Goal: Task Accomplishment & Management: Use online tool/utility

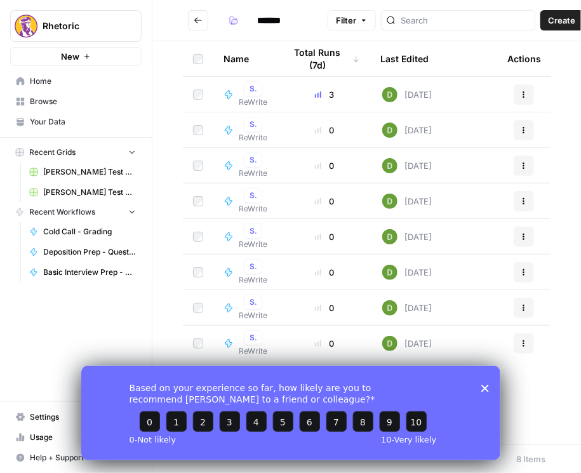
click at [193, 22] on button "Go back" at bounding box center [198, 20] width 20 height 20
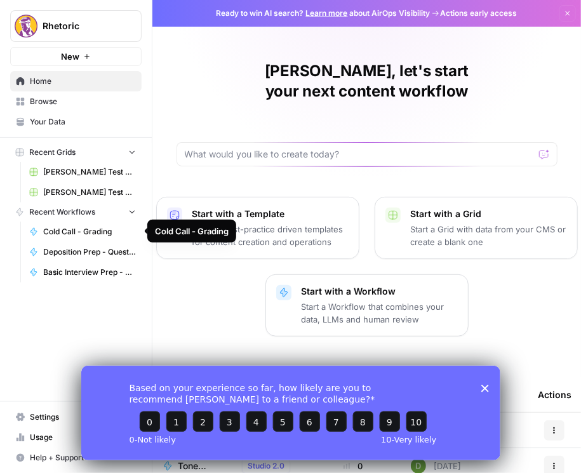
click at [46, 99] on span "Browse" at bounding box center [83, 101] width 106 height 11
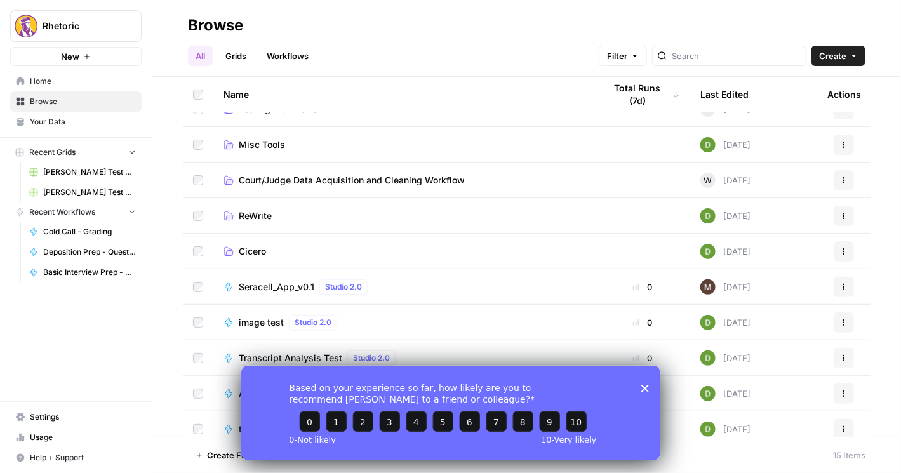
scroll to position [145, 0]
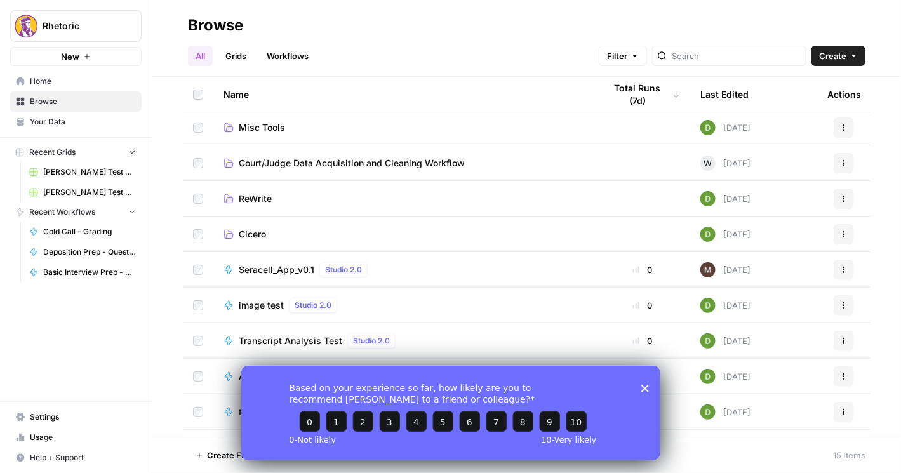
click at [260, 230] on span "Cicero" at bounding box center [252, 234] width 27 height 13
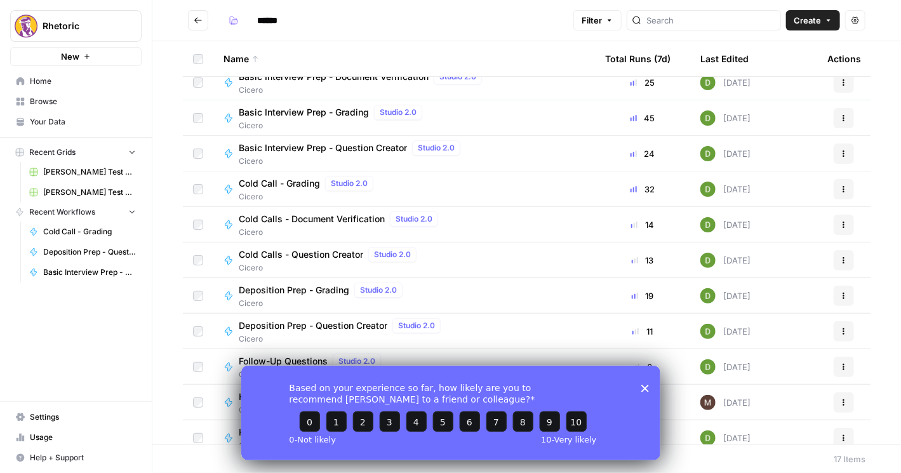
scroll to position [72, 0]
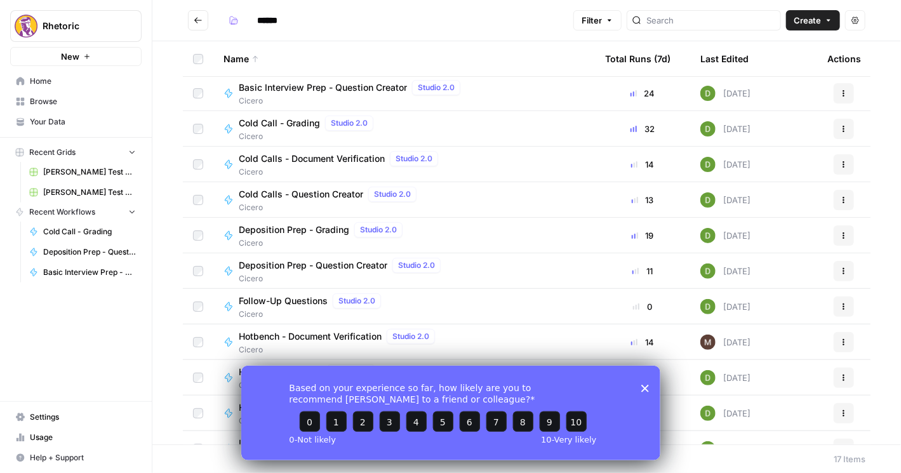
click at [310, 263] on span "Deposition Prep - Question Creator" at bounding box center [313, 265] width 149 height 13
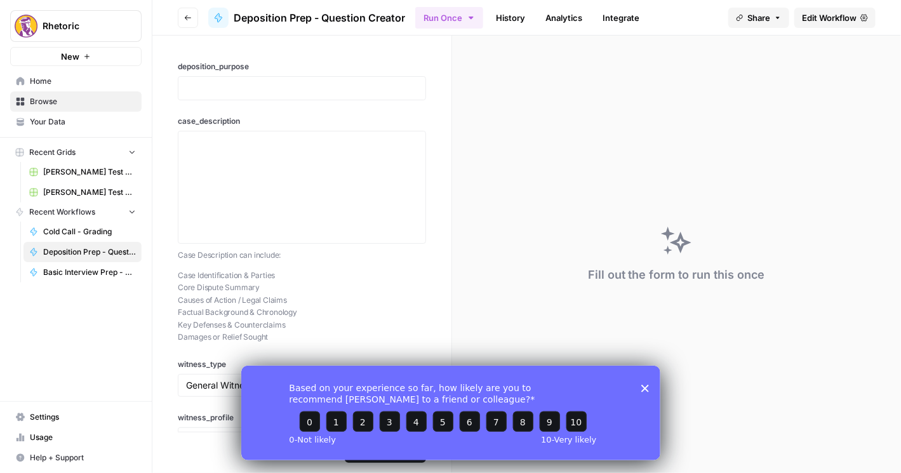
click at [468, 15] on span "Edit Workflow" at bounding box center [829, 17] width 55 height 13
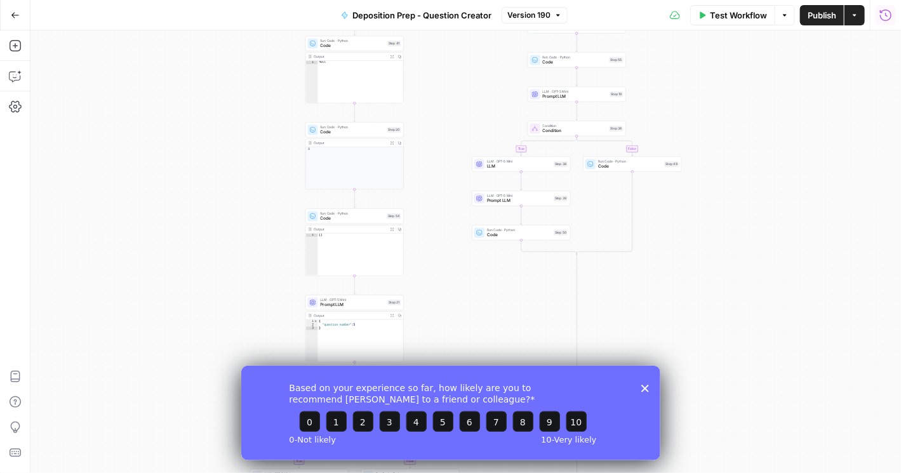
click at [468, 18] on icon "button" at bounding box center [885, 15] width 13 height 13
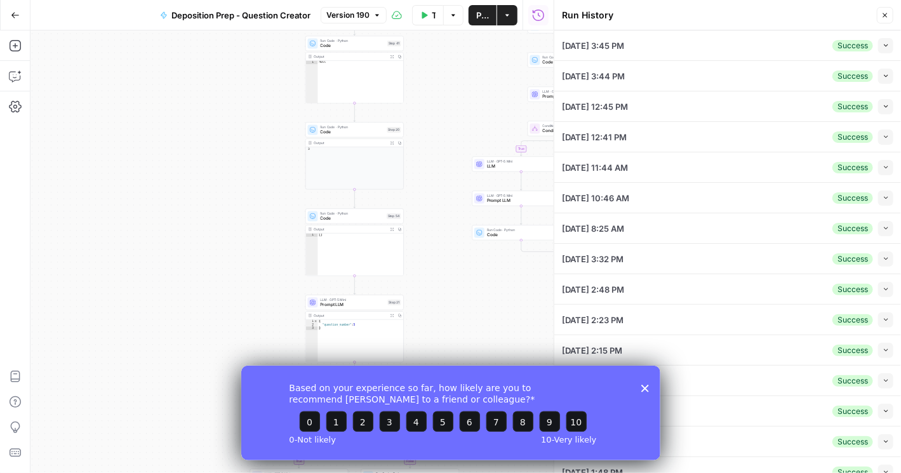
click at [468, 50] on button "Collapse" at bounding box center [885, 45] width 15 height 15
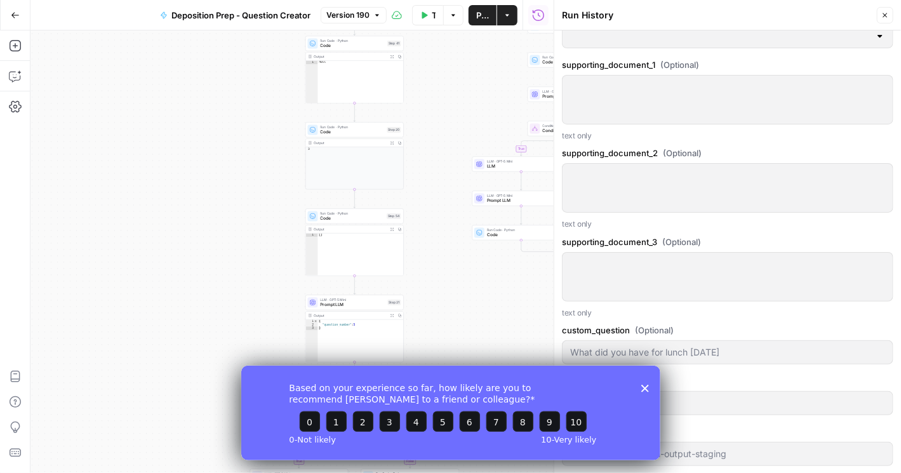
scroll to position [943, 0]
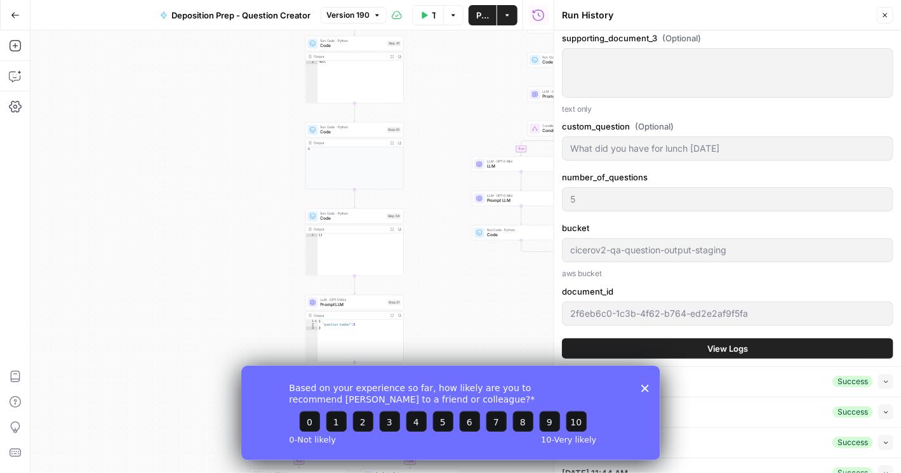
click at [468, 380] on button "Collapse" at bounding box center [885, 381] width 15 height 15
type input "To take the discovery deposition of a key former executive of the defendant cor…"
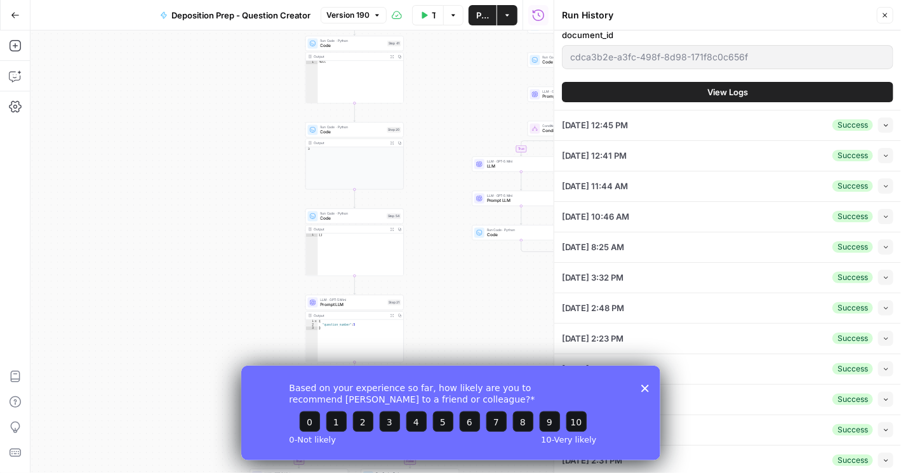
scroll to position [1685, 0]
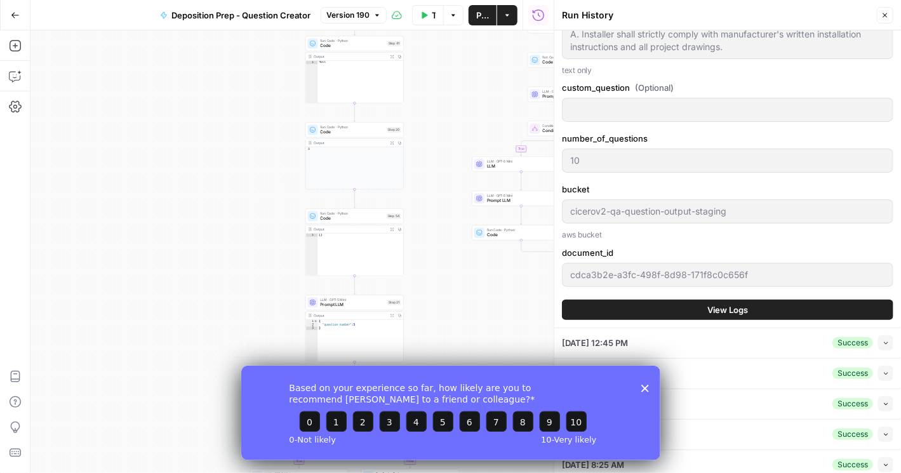
click at [468, 320] on button "View Logs" at bounding box center [727, 310] width 331 height 20
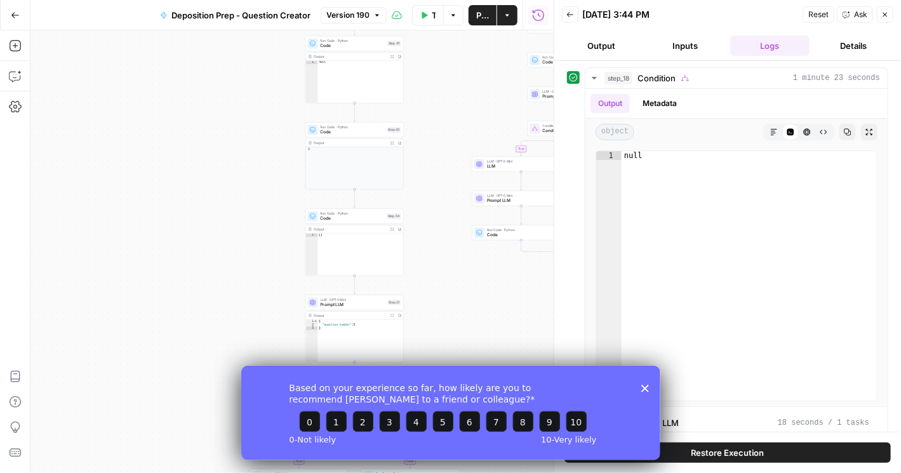
click at [468, 50] on button "Inputs" at bounding box center [685, 46] width 79 height 20
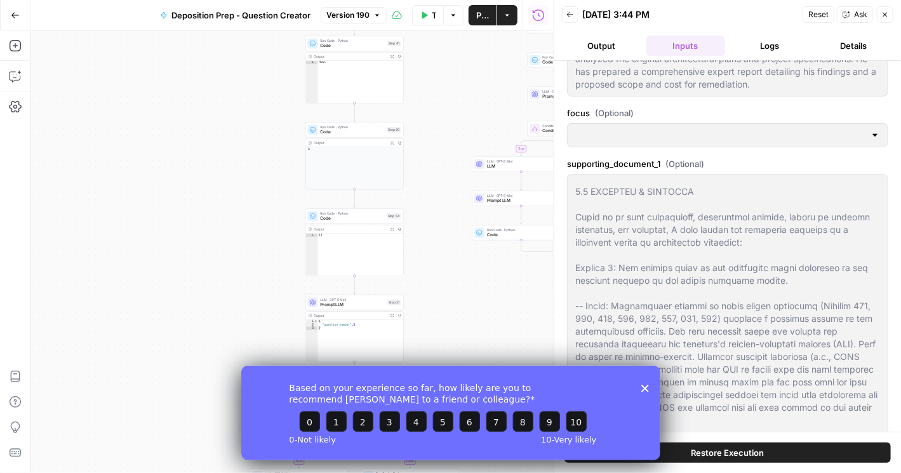
scroll to position [798, 0]
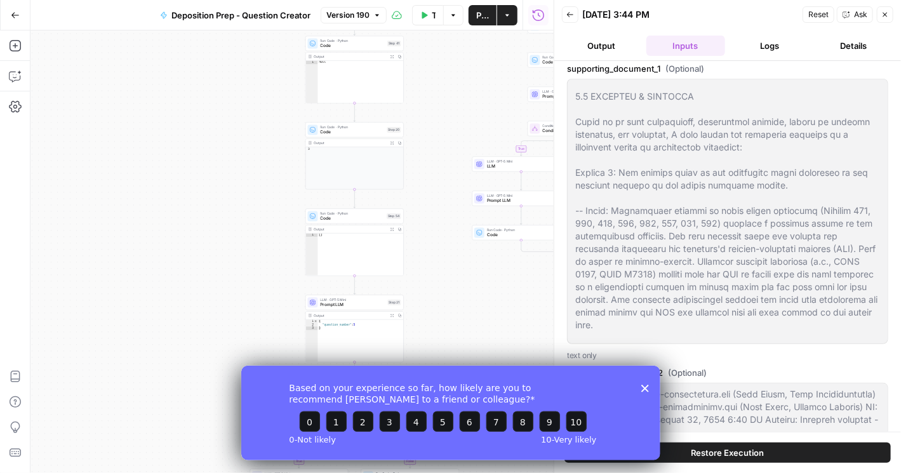
click at [468, 46] on button "Logs" at bounding box center [769, 46] width 79 height 20
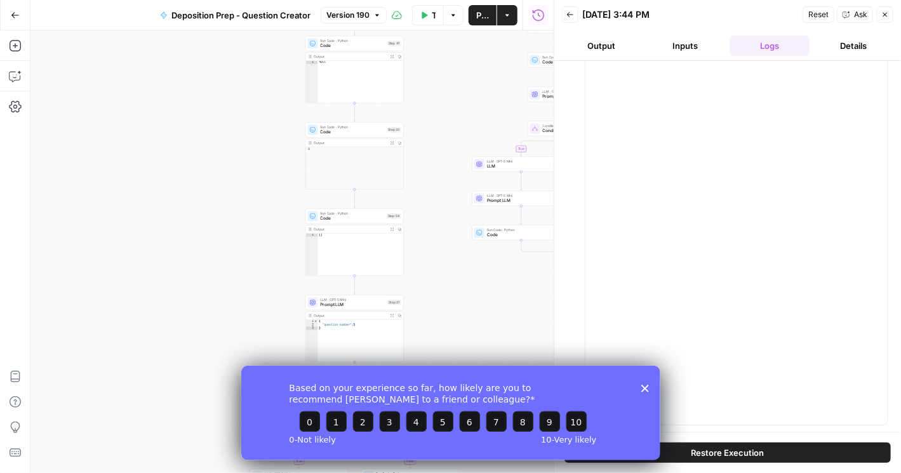
scroll to position [0, 0]
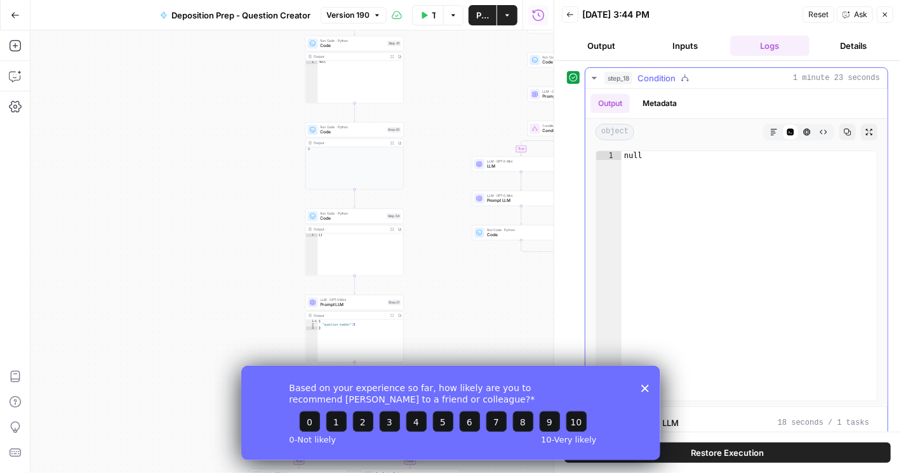
click at [468, 79] on icon "button" at bounding box center [594, 78] width 10 height 10
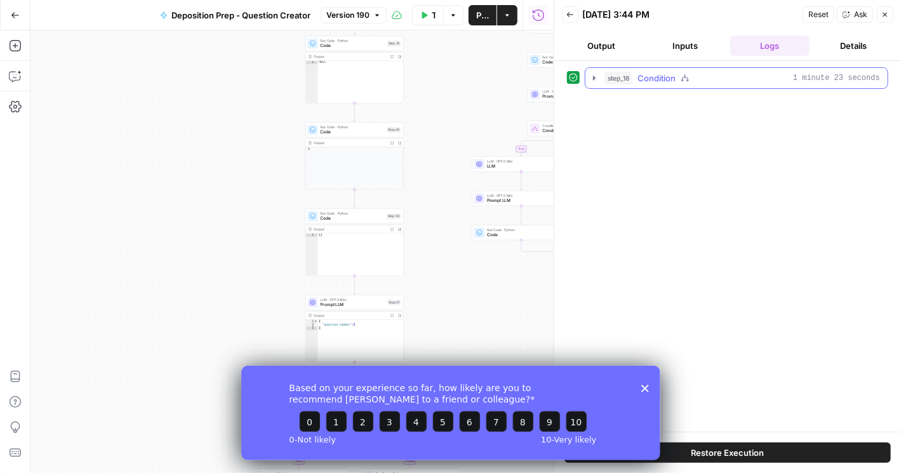
click at [468, 80] on icon "button" at bounding box center [594, 78] width 10 height 10
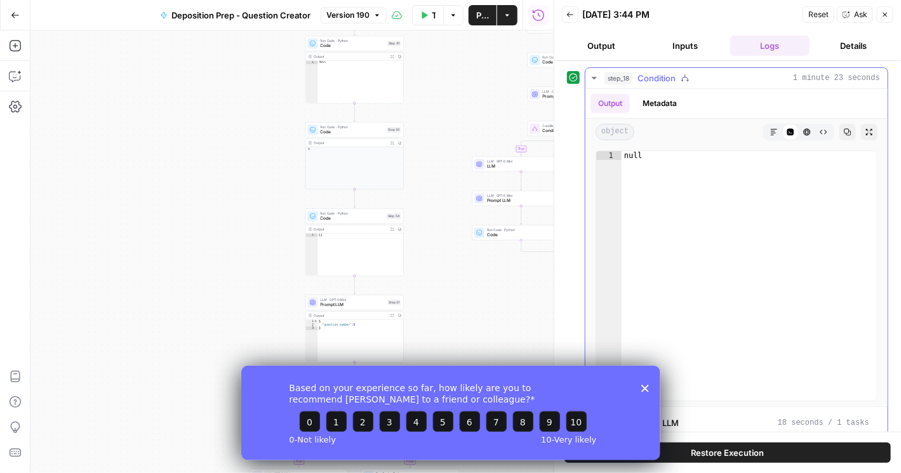
scroll to position [144, 0]
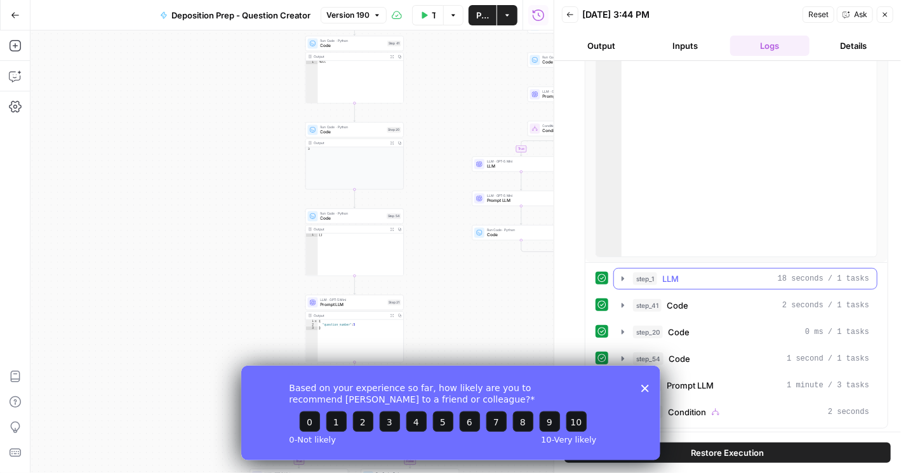
click at [468, 278] on icon "button" at bounding box center [623, 279] width 10 height 10
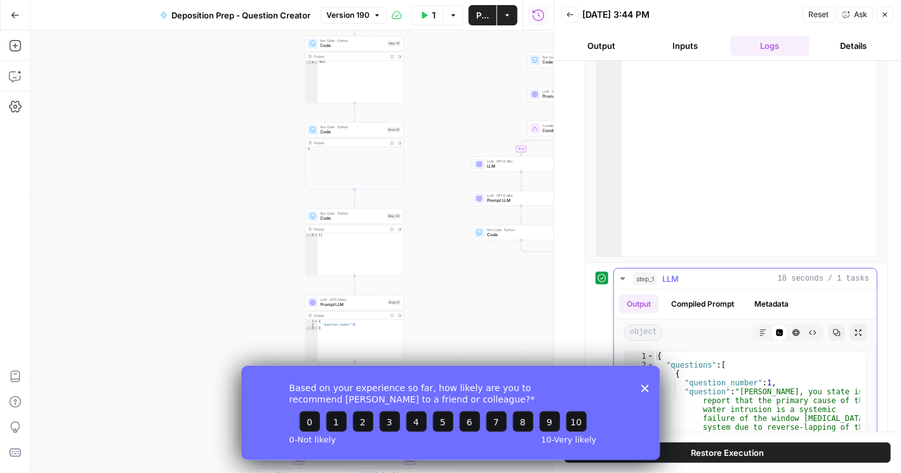
drag, startPoint x: 777, startPoint y: 279, endPoint x: 803, endPoint y: 277, distance: 25.5
click at [468, 277] on div "step_1 LLM 18 seconds / 1 tasks" at bounding box center [751, 278] width 236 height 13
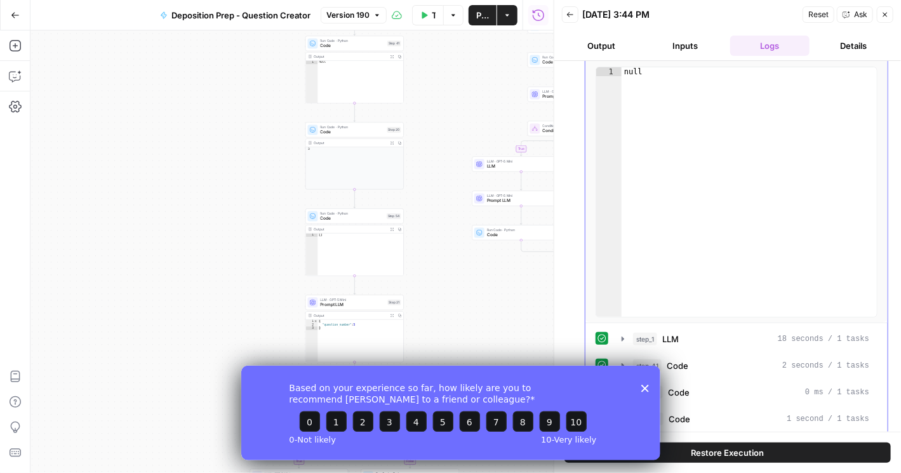
scroll to position [0, 0]
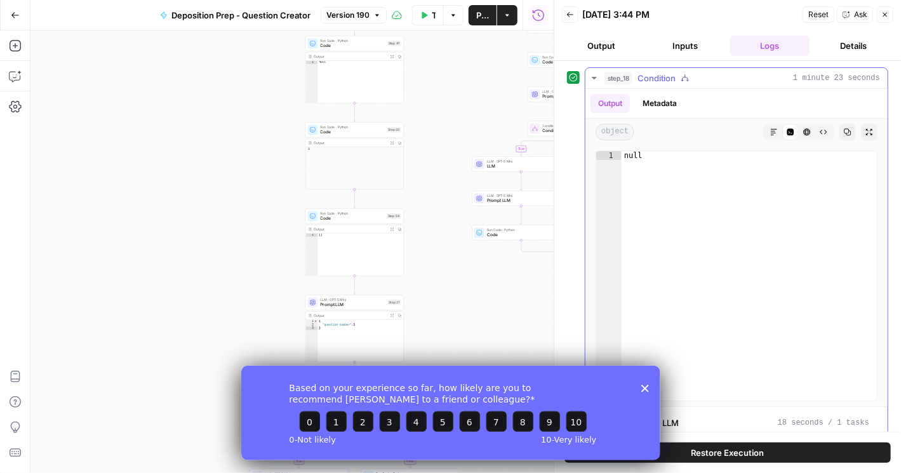
click at [468, 78] on icon "button" at bounding box center [594, 78] width 4 height 3
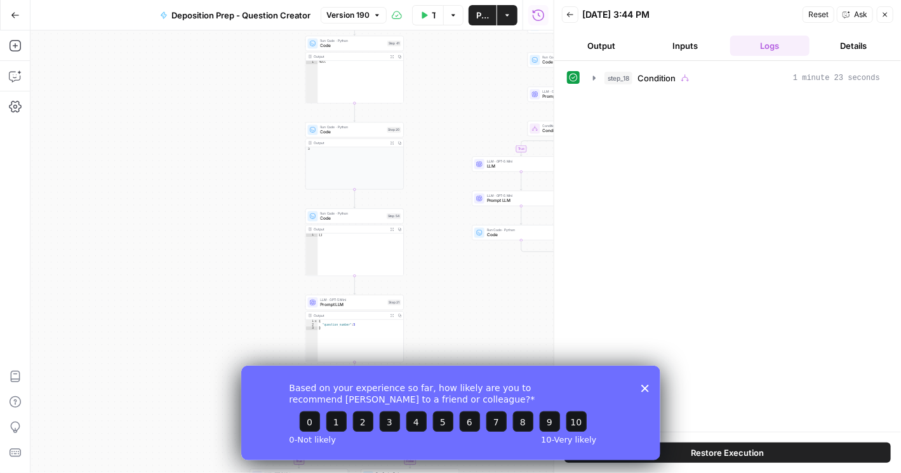
click at [468, 8] on button "Back" at bounding box center [570, 14] width 17 height 17
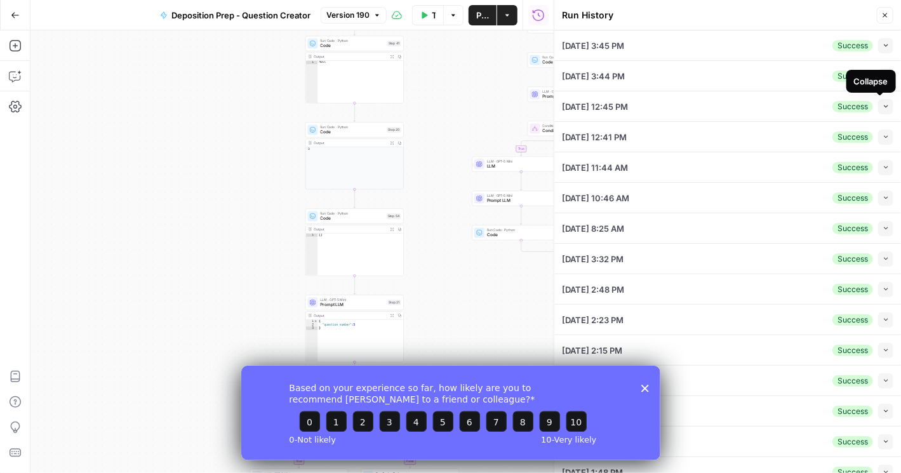
click at [468, 105] on icon "button" at bounding box center [886, 106] width 4 height 3
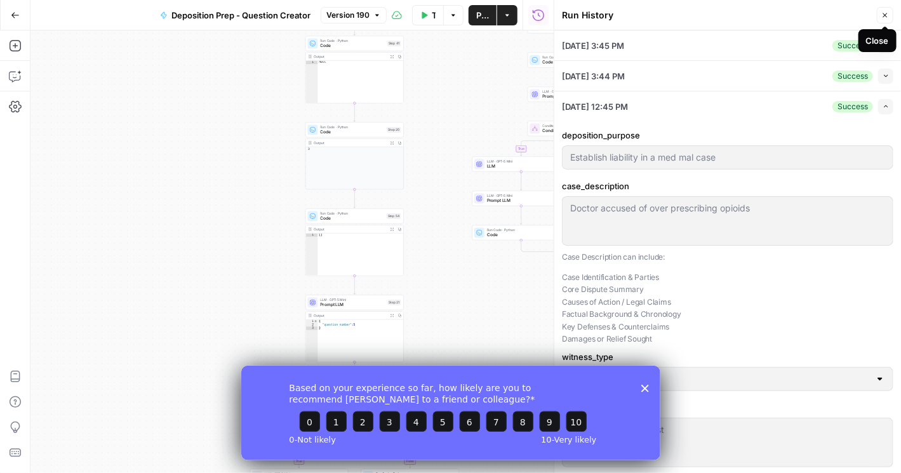
click at [468, 15] on icon "button" at bounding box center [885, 15] width 8 height 8
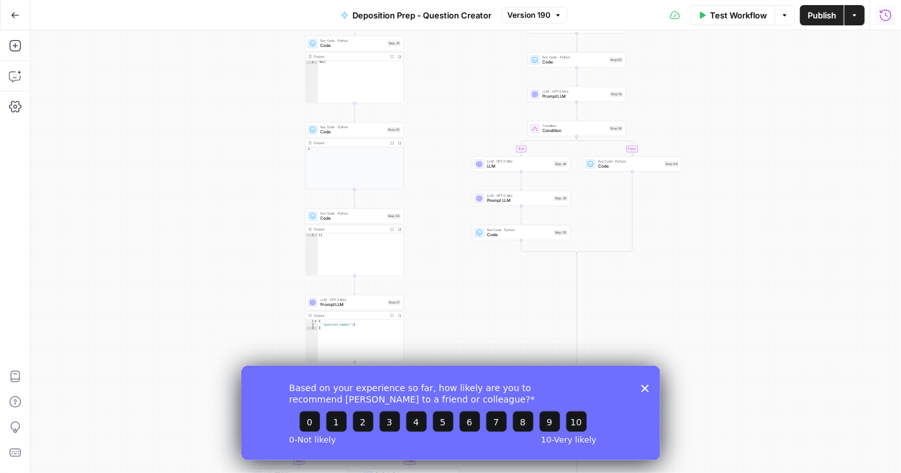
click at [468, 18] on icon "button" at bounding box center [885, 14] width 11 height 11
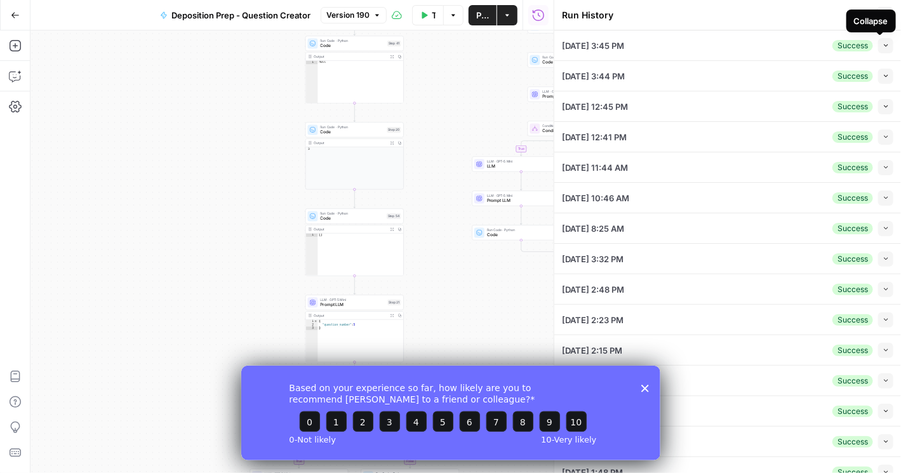
click at [468, 43] on icon "button" at bounding box center [886, 45] width 7 height 7
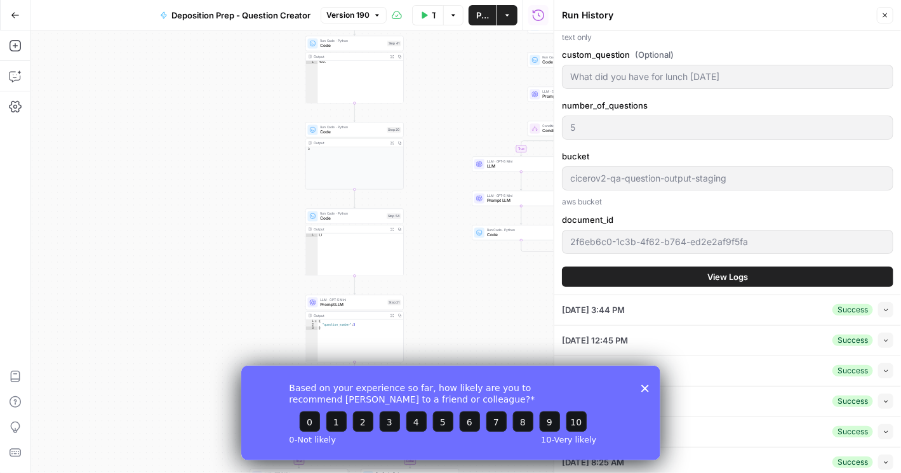
scroll to position [1052, 0]
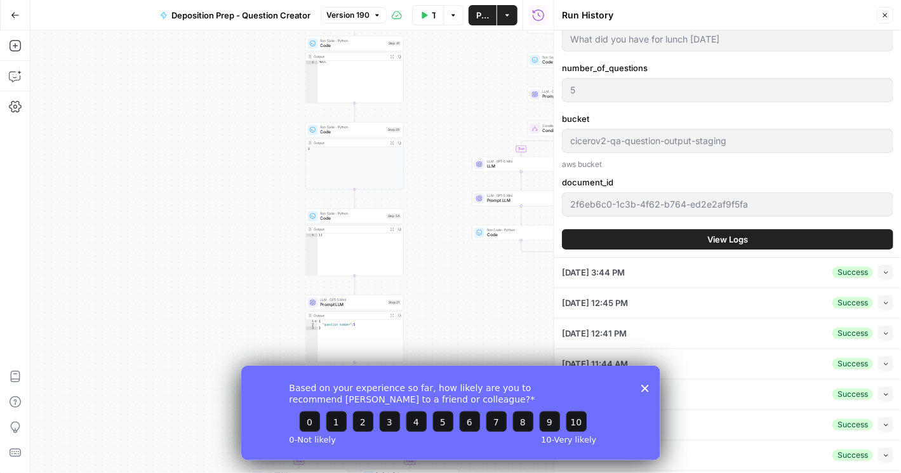
click at [468, 234] on span "View Logs" at bounding box center [727, 239] width 41 height 13
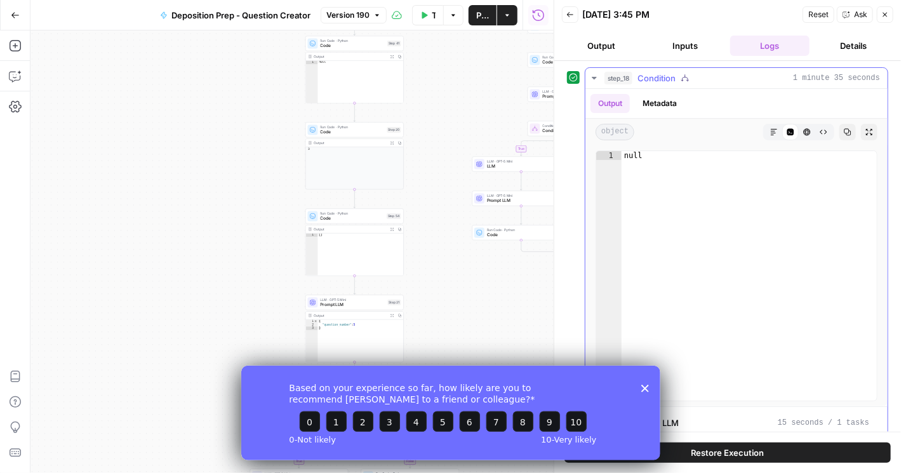
click at [468, 74] on icon "button" at bounding box center [594, 78] width 10 height 10
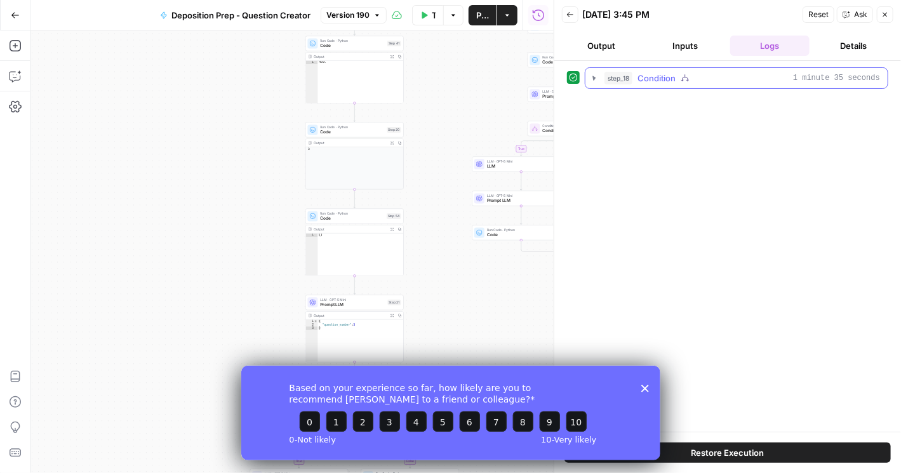
click at [468, 74] on icon "button" at bounding box center [595, 78] width 12 height 12
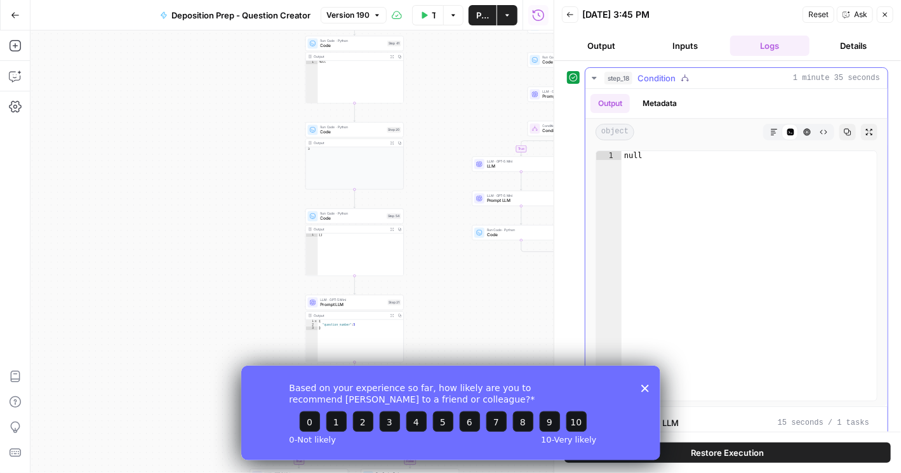
scroll to position [144, 0]
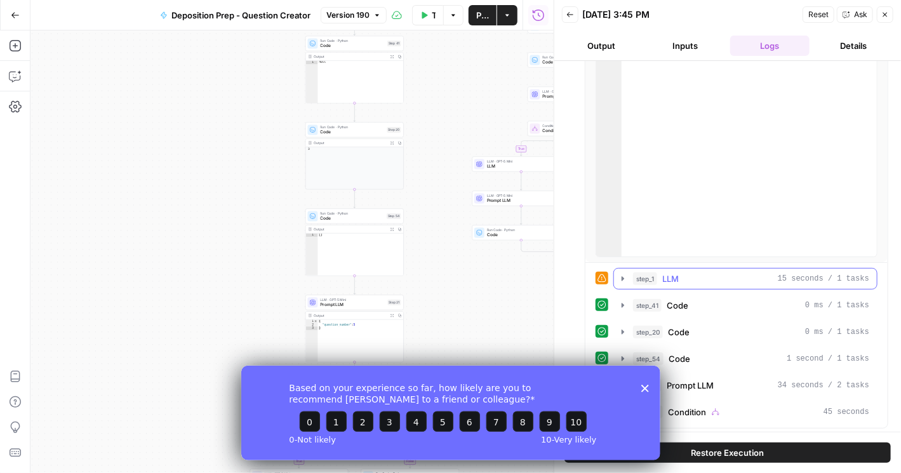
click at [468, 274] on icon "button" at bounding box center [623, 279] width 10 height 10
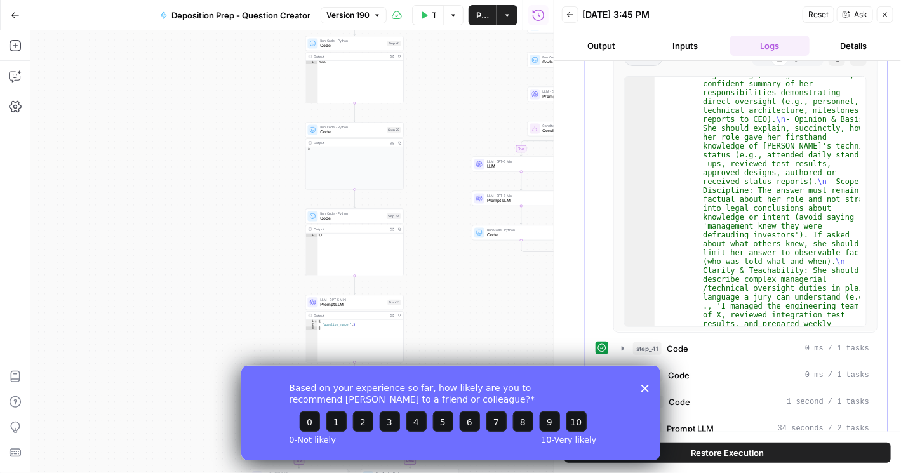
scroll to position [528, 0]
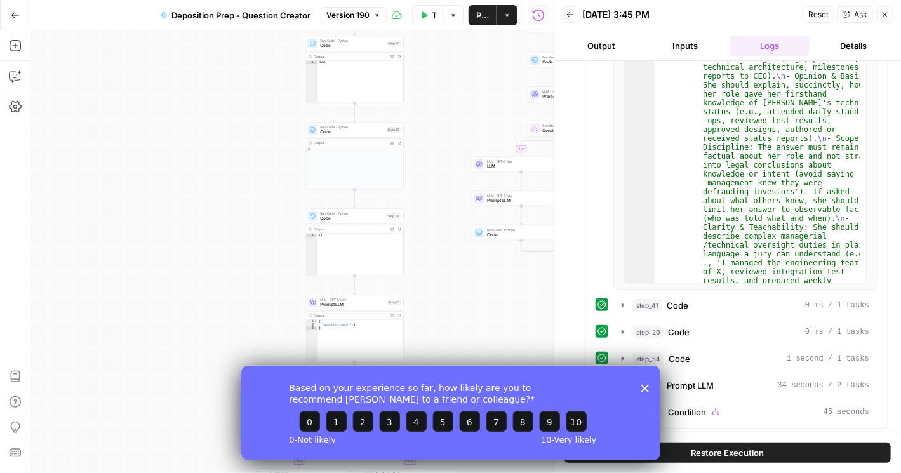
click at [468, 18] on div "[DATE] 3:45 PM" at bounding box center [690, 14] width 217 height 13
click at [468, 389] on polygon "Close survey" at bounding box center [645, 388] width 8 height 8
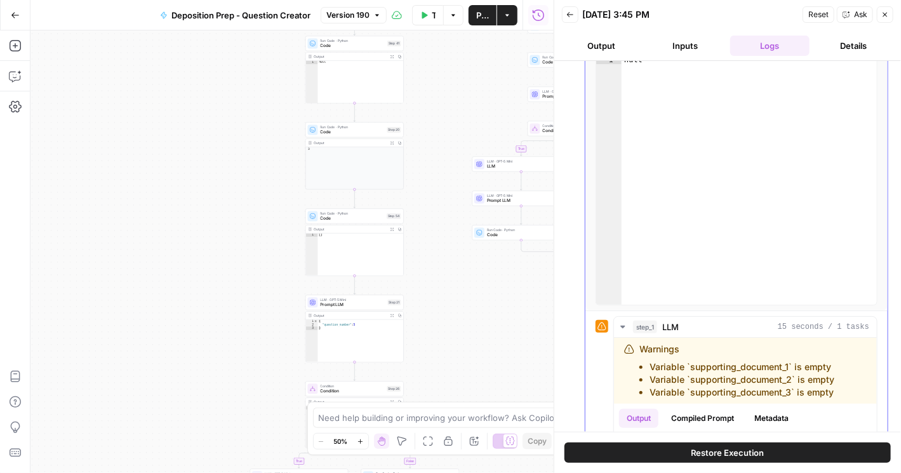
scroll to position [0, 0]
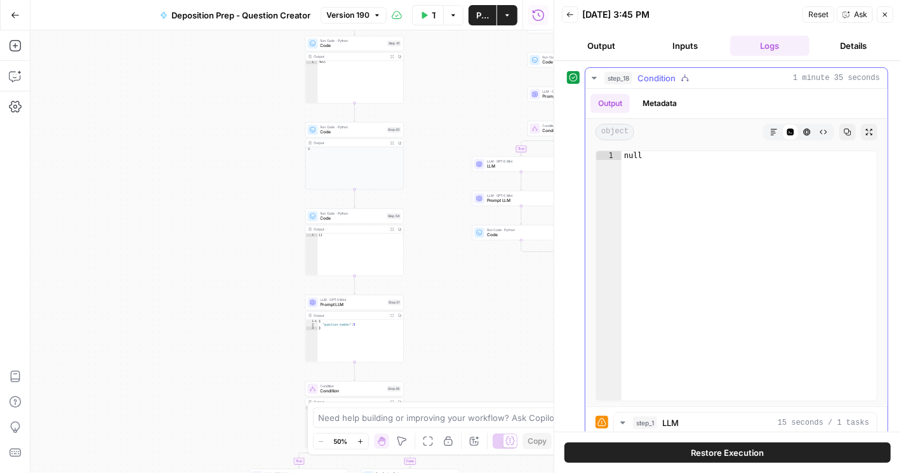
click at [468, 77] on icon "button" at bounding box center [594, 78] width 4 height 3
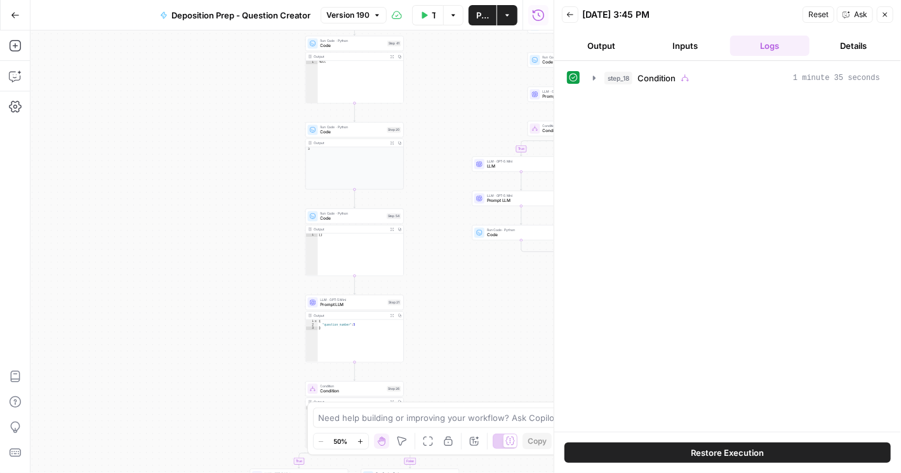
click at [468, 45] on button "Output" at bounding box center [601, 46] width 79 height 20
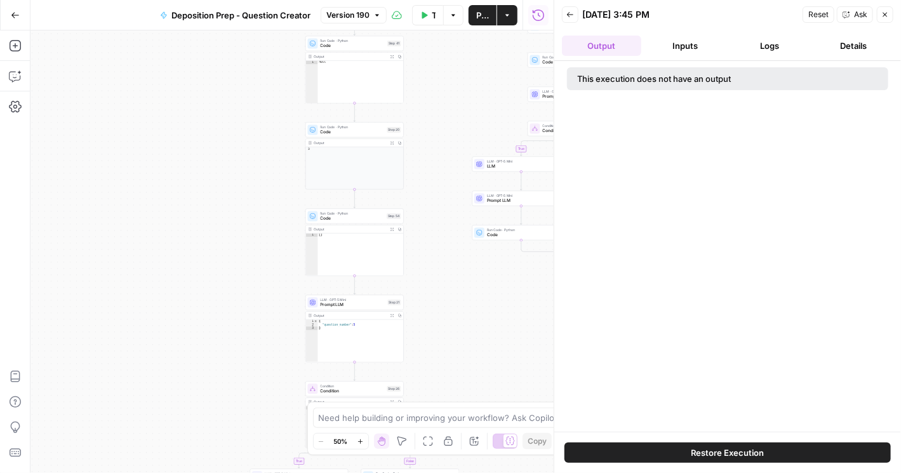
click at [468, 46] on button "Details" at bounding box center [854, 46] width 79 height 20
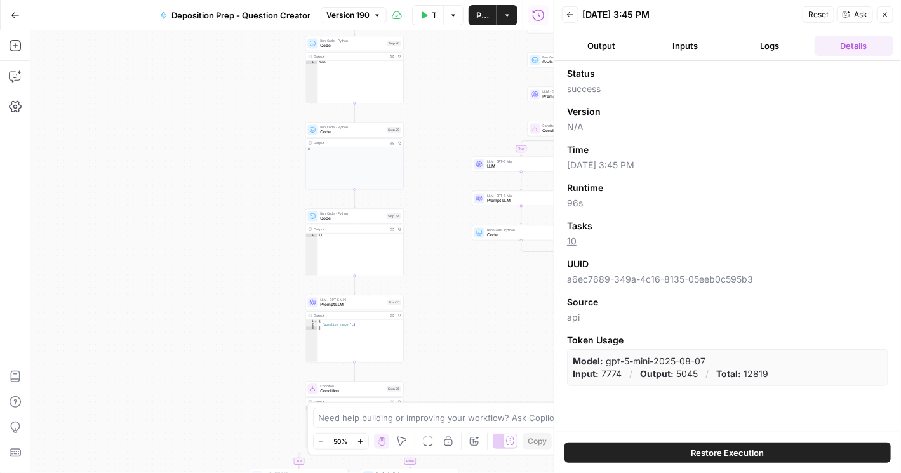
click at [468, 15] on icon "button" at bounding box center [570, 15] width 8 height 8
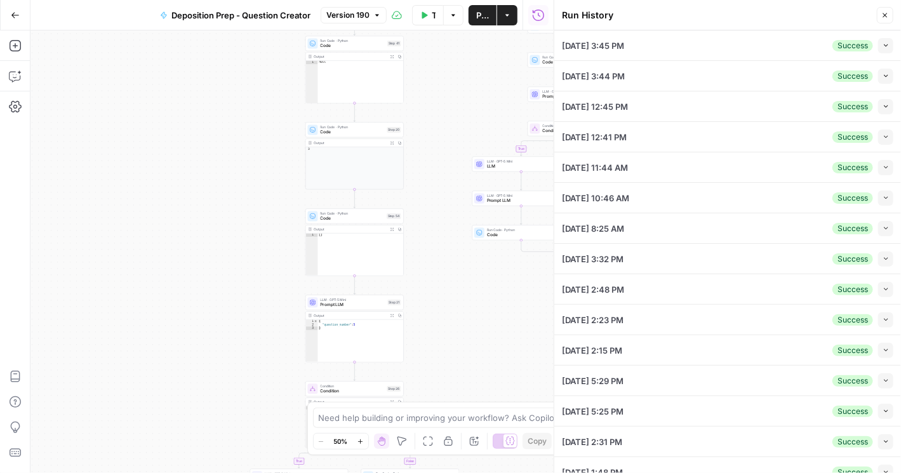
click at [468, 78] on button "Collapse" at bounding box center [885, 76] width 15 height 15
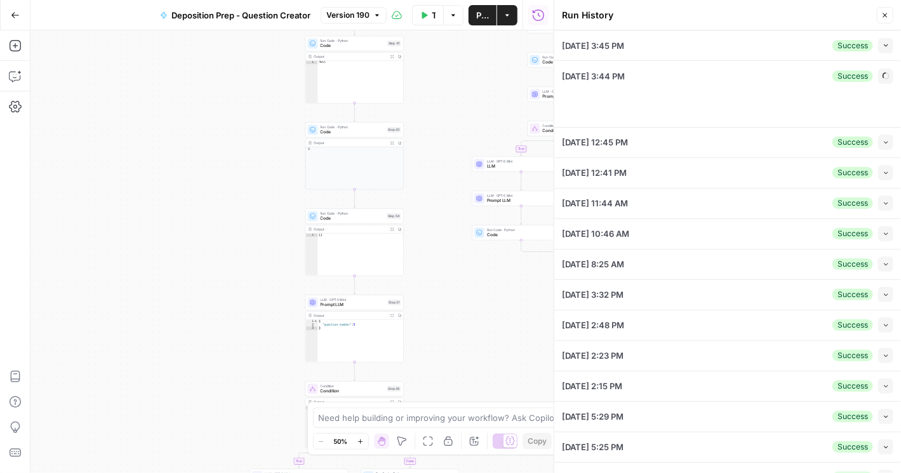
type input "To take the discovery deposition of the plaintiff's designated building envelop…"
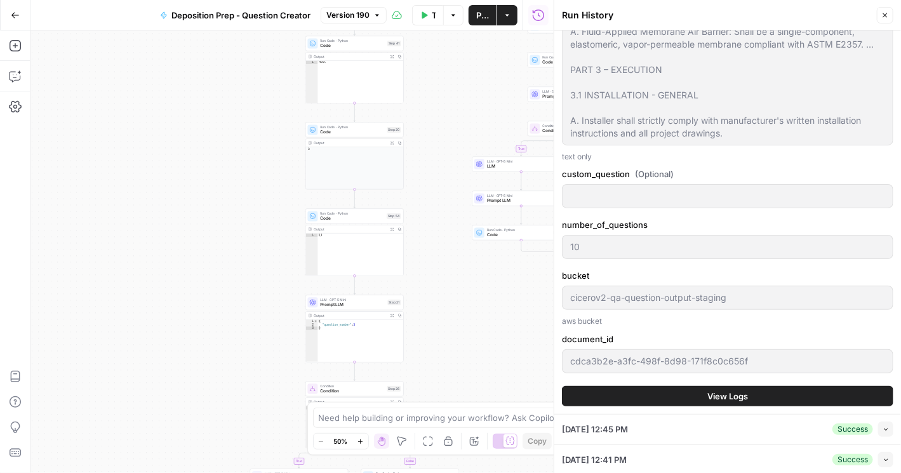
scroll to position [1814, 0]
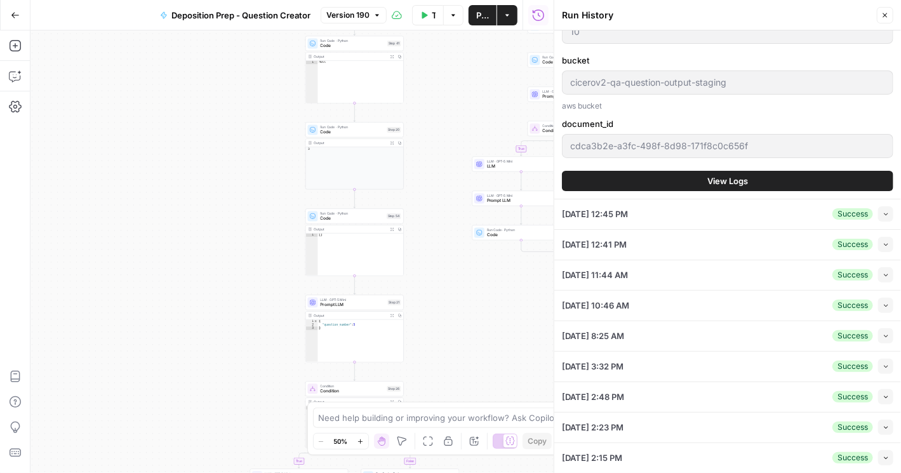
click at [468, 191] on button "View Logs" at bounding box center [727, 181] width 331 height 20
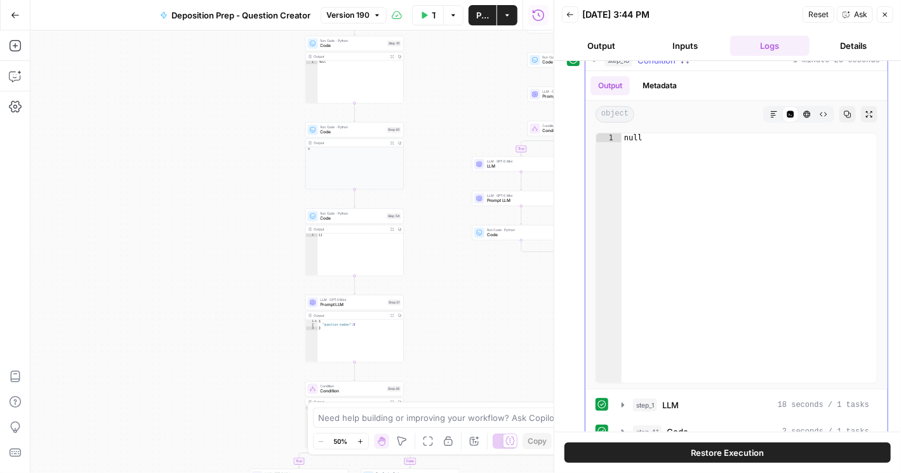
scroll to position [144, 0]
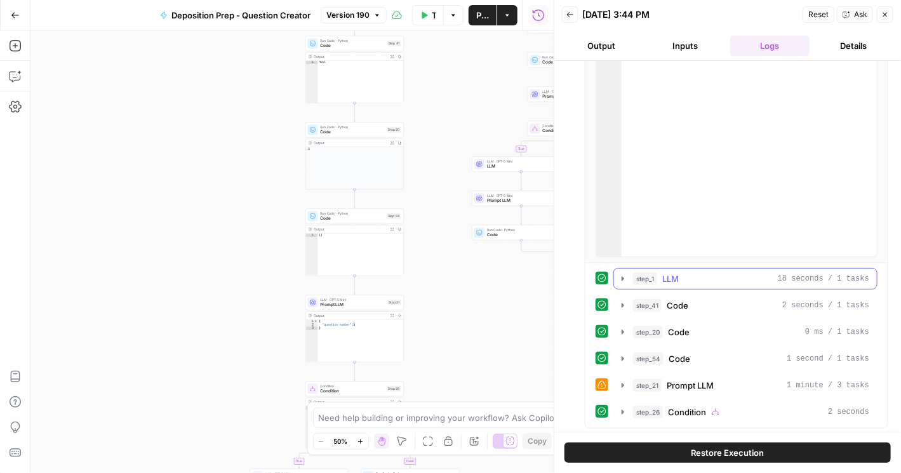
click at [468, 276] on icon "button" at bounding box center [623, 279] width 10 height 10
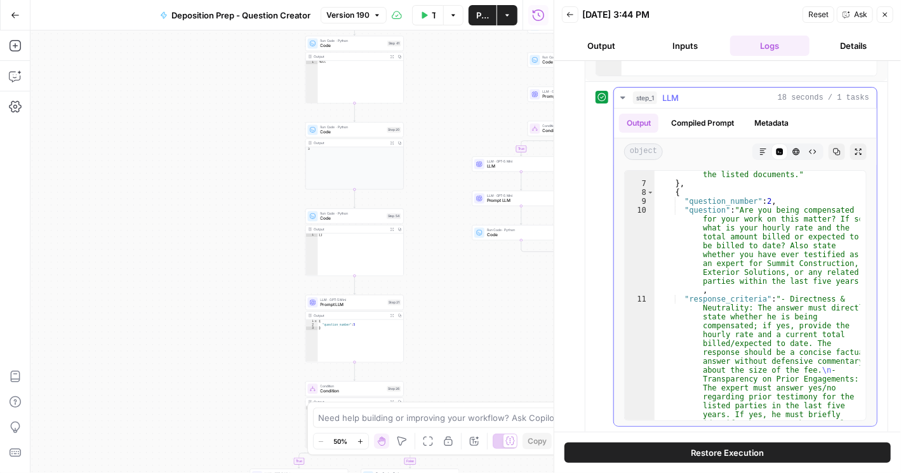
scroll to position [914, 0]
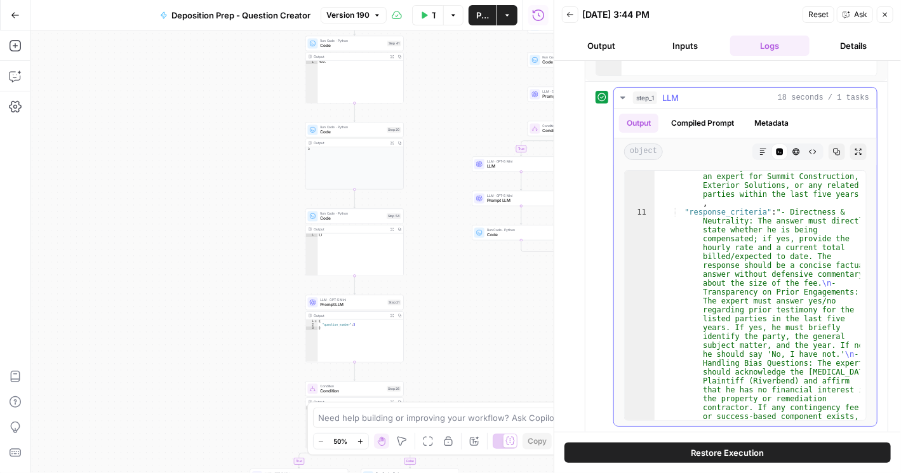
click at [468, 97] on icon "button" at bounding box center [623, 98] width 10 height 10
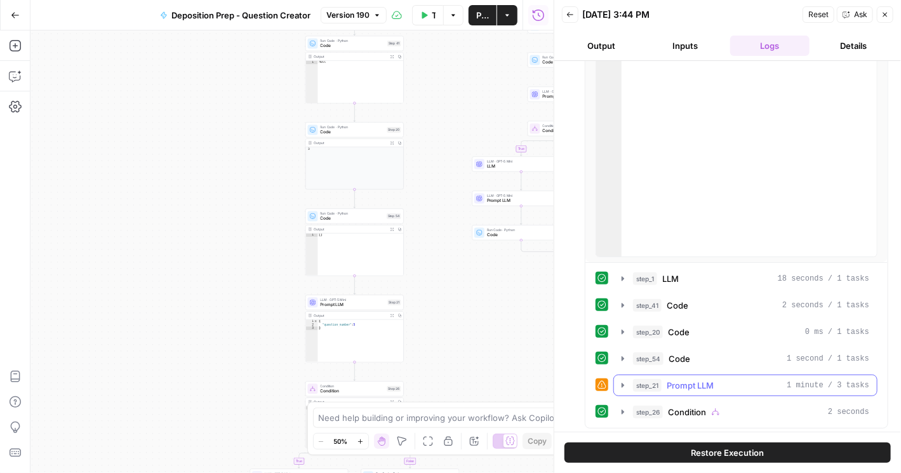
click at [468, 380] on icon "button" at bounding box center [623, 385] width 10 height 10
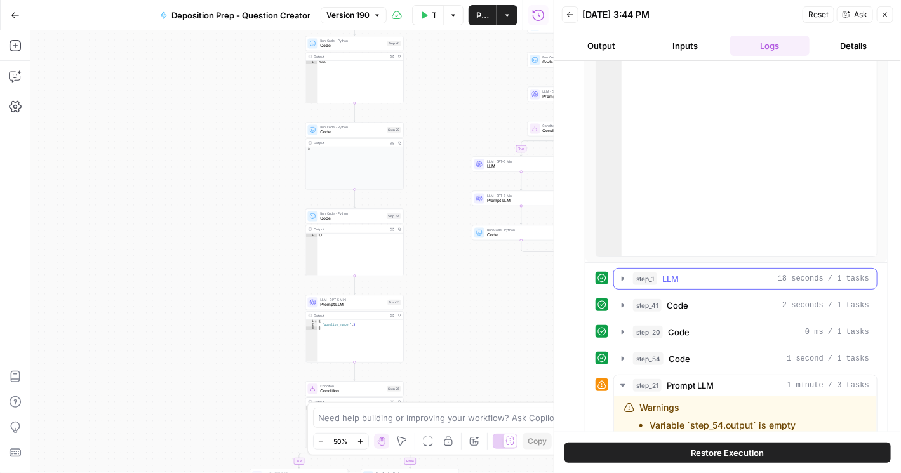
click at [468, 277] on icon "button" at bounding box center [623, 278] width 3 height 4
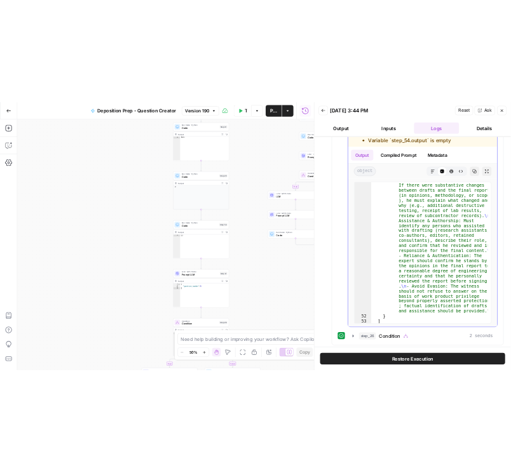
scroll to position [4638, 0]
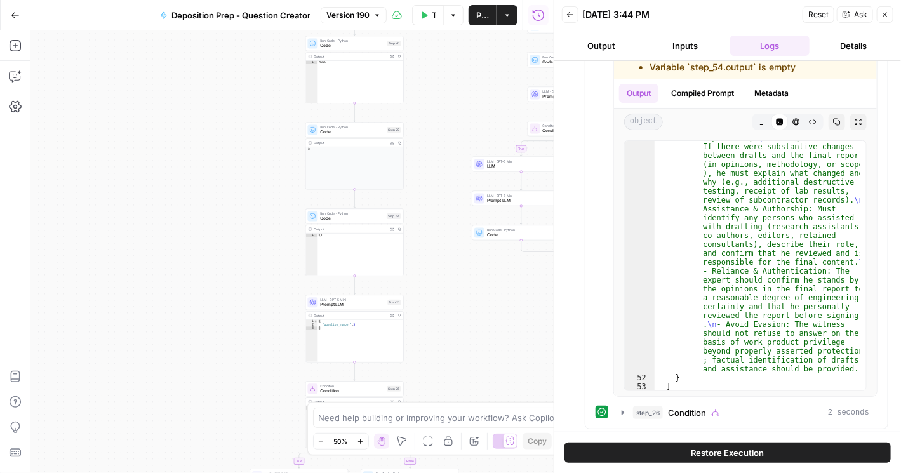
click at [468, 18] on button "Back" at bounding box center [570, 14] width 17 height 17
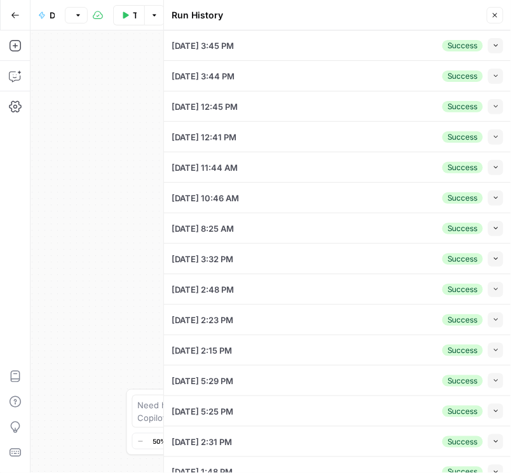
click at [468, 18] on icon "button" at bounding box center [495, 15] width 8 height 8
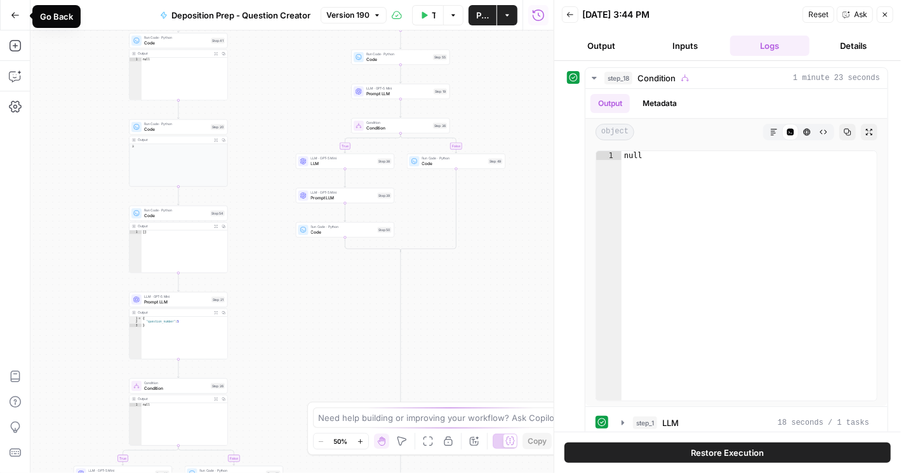
click at [16, 20] on button "Go Back" at bounding box center [15, 15] width 23 height 23
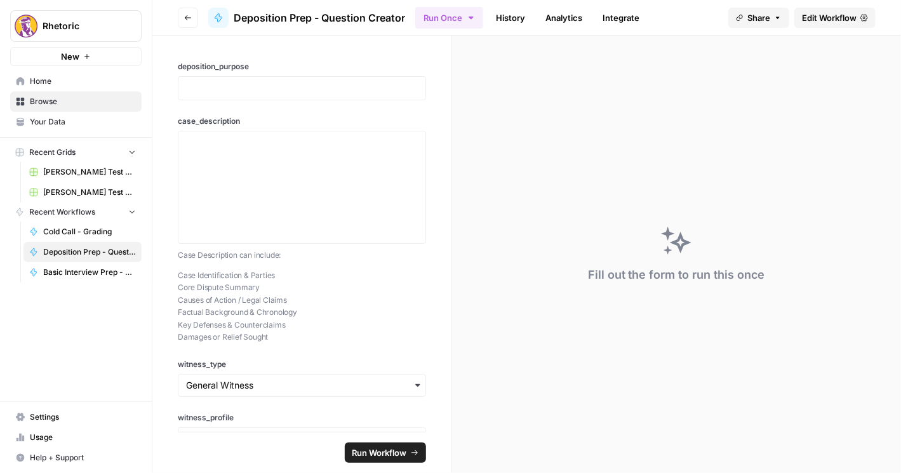
click at [189, 18] on icon "button" at bounding box center [188, 17] width 6 height 5
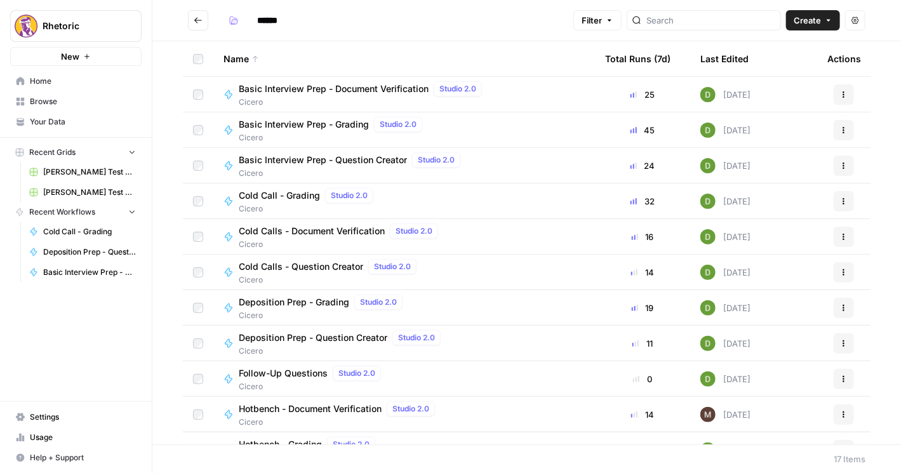
click at [311, 262] on span "Cold Calls - Question Creator" at bounding box center [301, 266] width 124 height 13
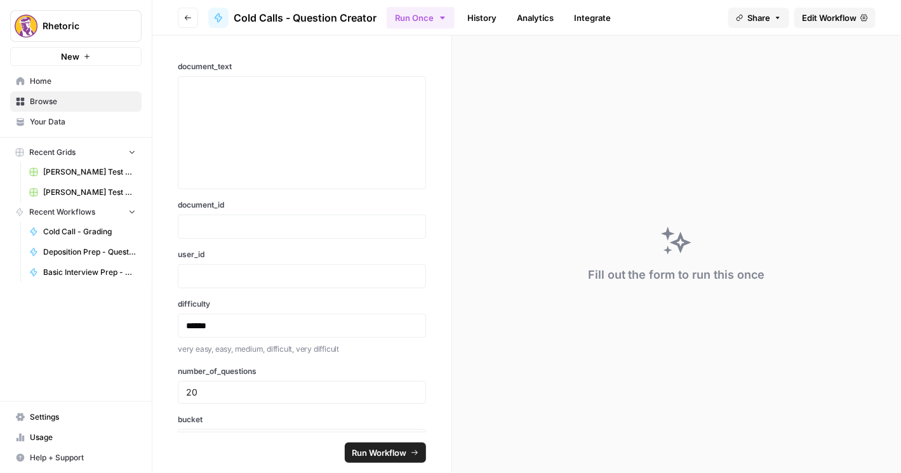
click at [813, 23] on span "Edit Workflow" at bounding box center [829, 17] width 55 height 13
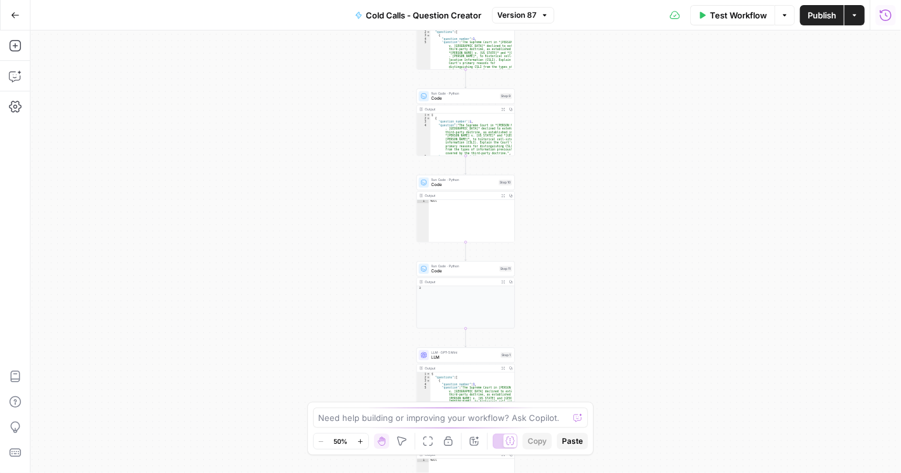
click at [881, 24] on button "Run History" at bounding box center [886, 15] width 20 height 20
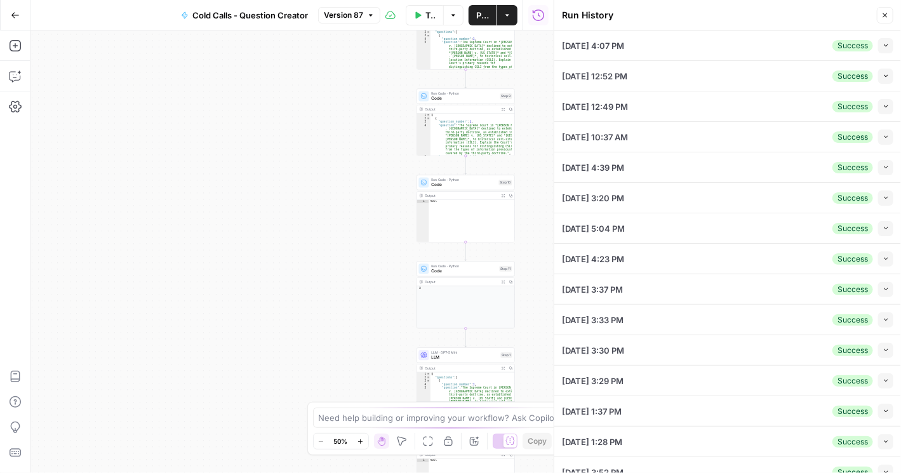
click at [883, 49] on button "Collapse" at bounding box center [885, 45] width 15 height 15
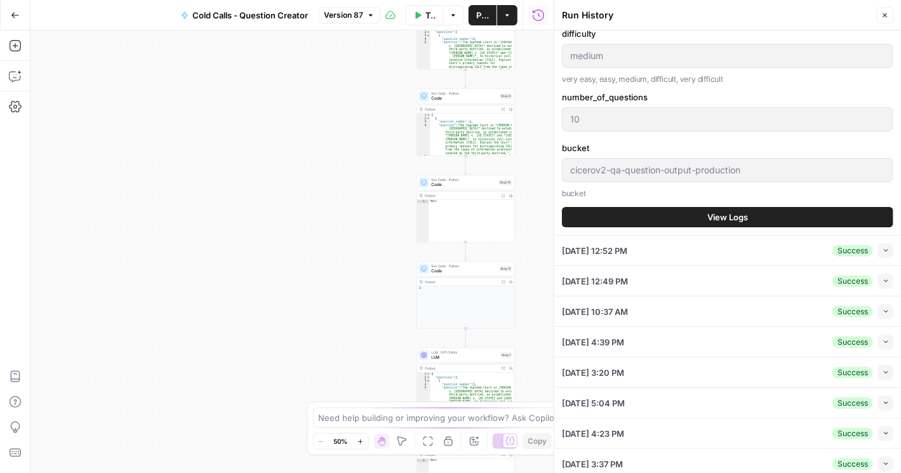
scroll to position [435, 0]
click at [700, 210] on button "View Logs" at bounding box center [727, 216] width 331 height 20
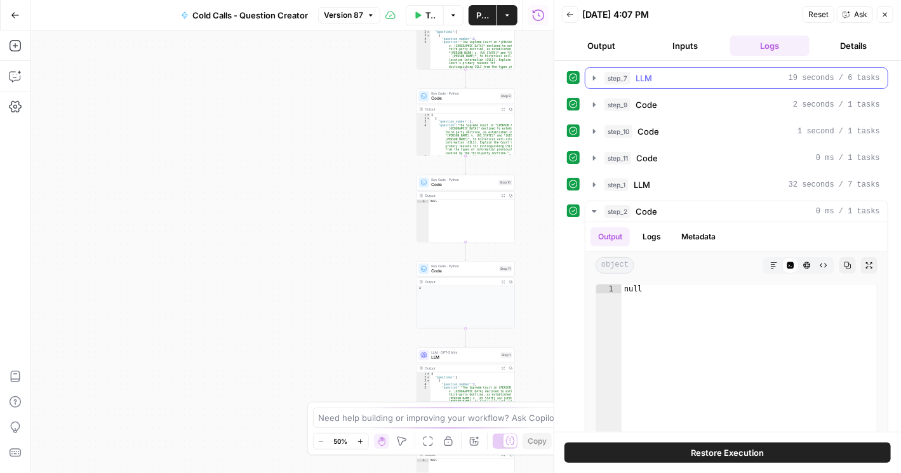
click at [592, 74] on icon "button" at bounding box center [594, 78] width 10 height 10
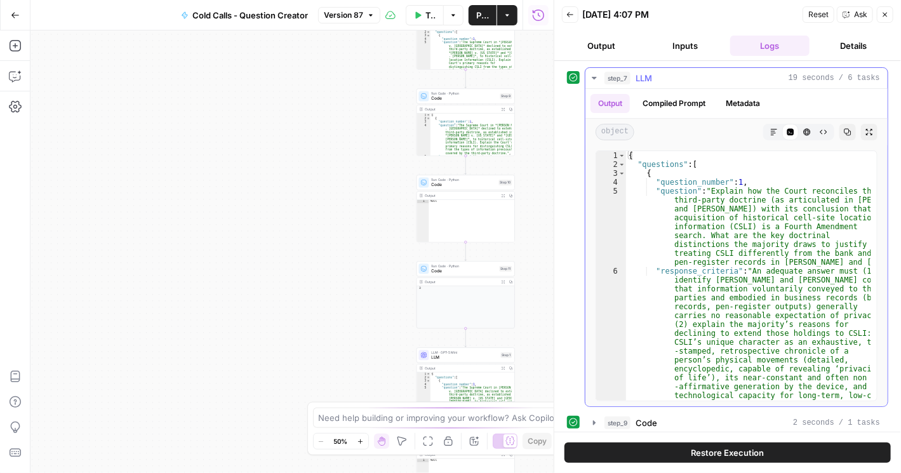
click at [596, 75] on icon "button" at bounding box center [594, 78] width 10 height 10
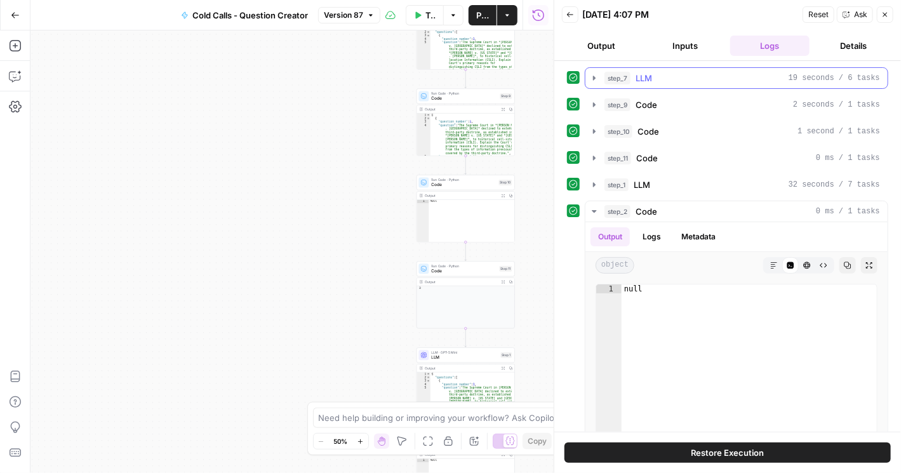
click at [594, 80] on icon "button" at bounding box center [594, 78] width 10 height 10
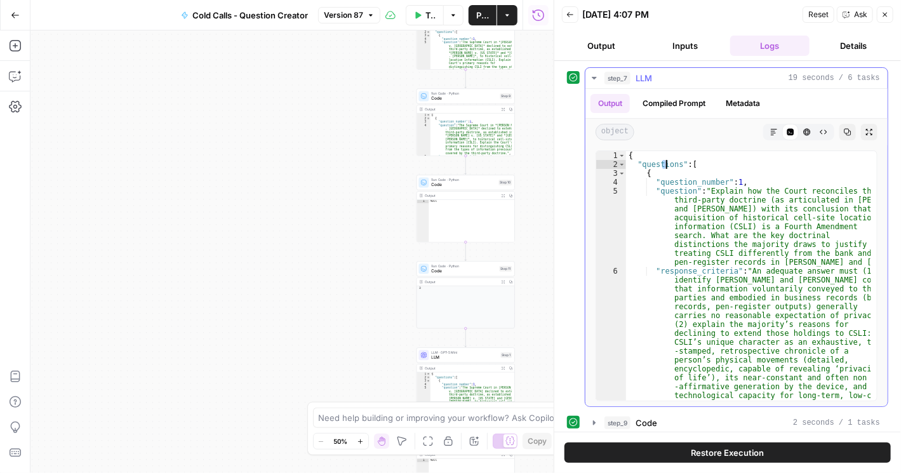
drag, startPoint x: 667, startPoint y: 161, endPoint x: 678, endPoint y: 162, distance: 10.8
click at [678, 162] on div "{ "questions" : [ { "question_number" : 1 , "question" : "Explain how the Court…" at bounding box center [748, 427] width 245 height 552
click at [694, 177] on div "{ "questions" : [ { "question_number" : 1 , "question" : "Explain how the Court…" at bounding box center [748, 427] width 245 height 552
click at [684, 190] on div "{ "questions" : [ { "question_number" : 1 , "question" : "Explain how the Court…" at bounding box center [748, 427] width 245 height 552
type textarea "**********"
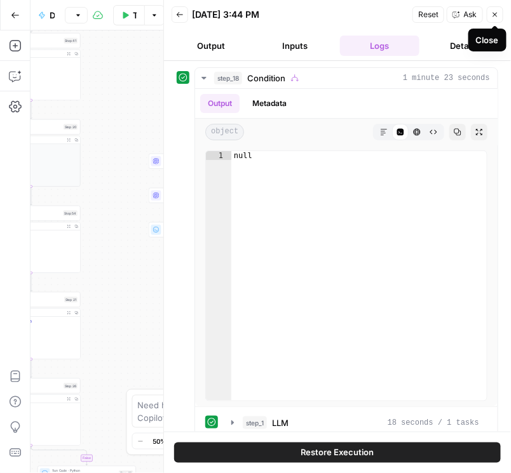
click at [182, 17] on icon "button" at bounding box center [180, 15] width 8 height 8
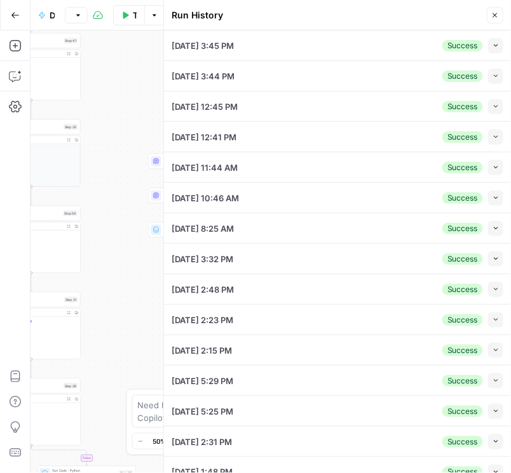
click at [495, 15] on icon "button" at bounding box center [495, 15] width 4 height 4
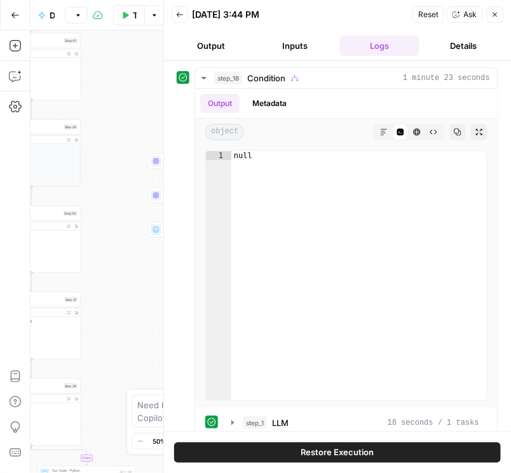
click at [175, 17] on button "Back" at bounding box center [179, 14] width 17 height 17
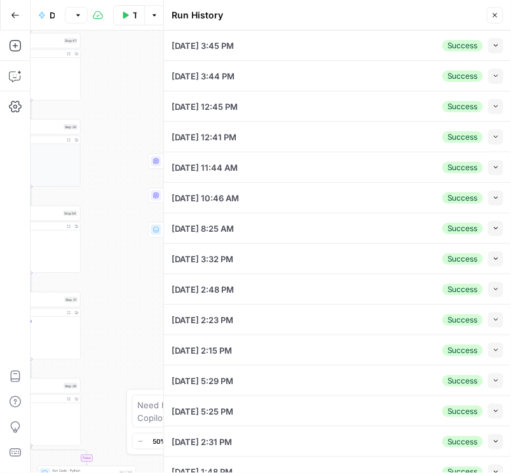
click at [497, 18] on icon "button" at bounding box center [495, 15] width 8 height 8
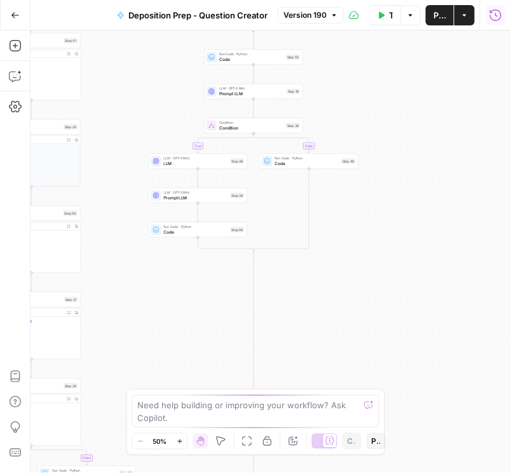
click at [493, 22] on button "Run History" at bounding box center [495, 15] width 20 height 20
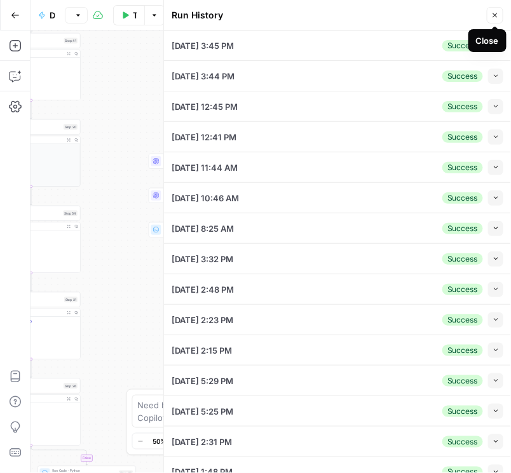
click at [492, 16] on icon "button" at bounding box center [495, 15] width 8 height 8
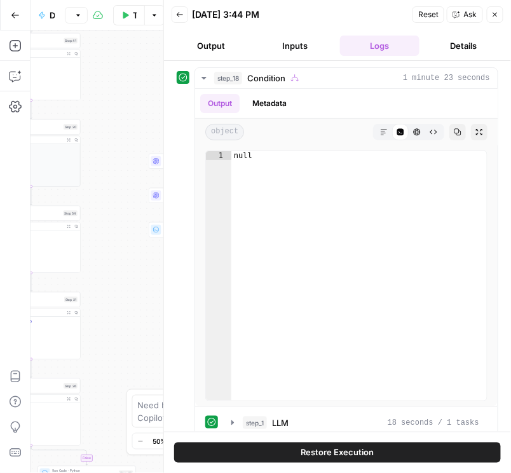
click at [184, 15] on button "Back" at bounding box center [179, 14] width 17 height 17
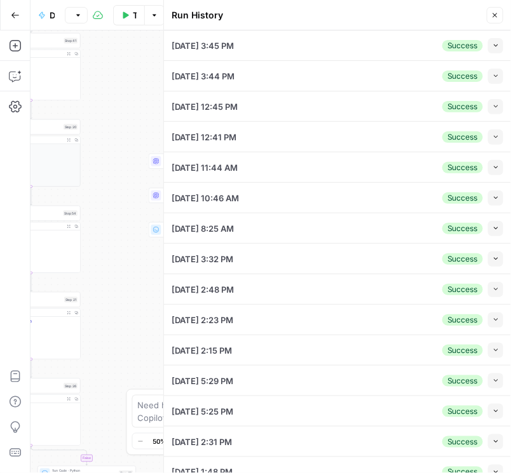
click at [18, 16] on icon "button" at bounding box center [15, 15] width 9 height 9
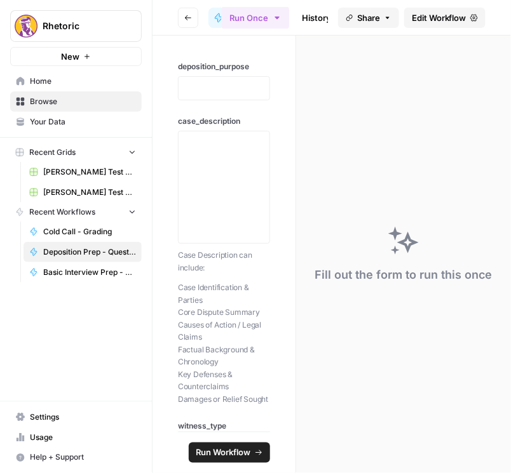
click at [444, 17] on span "Edit Workflow" at bounding box center [438, 17] width 55 height 13
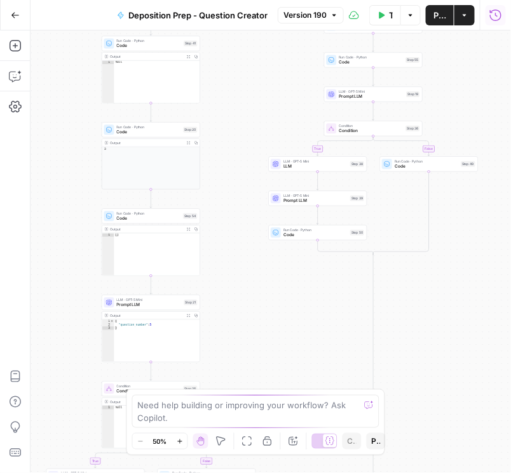
click at [495, 15] on icon "button" at bounding box center [495, 14] width 11 height 11
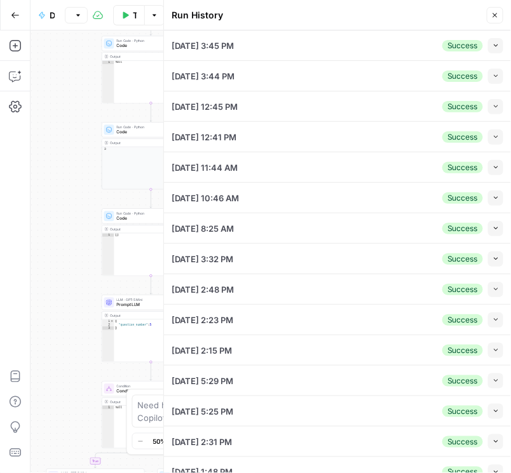
click at [493, 47] on button "Collapse" at bounding box center [495, 45] width 15 height 15
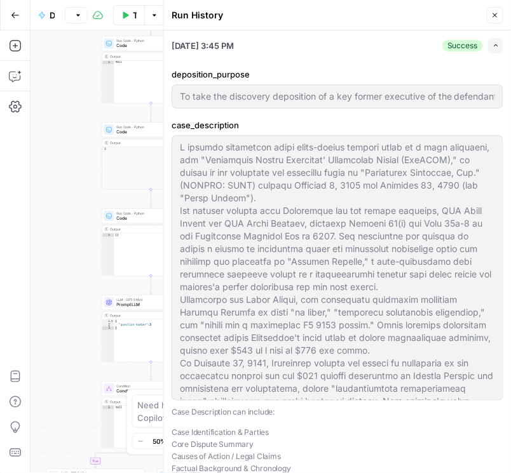
click at [493, 46] on button "Expand" at bounding box center [495, 45] width 15 height 15
type input "To take the discovery deposition of a key former executive of the defendant cor…"
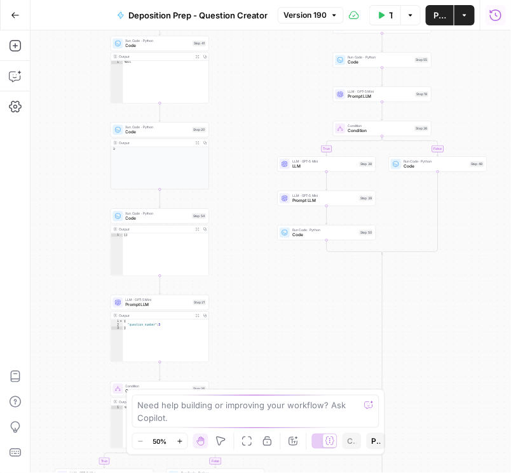
click at [500, 18] on icon "button" at bounding box center [495, 14] width 11 height 11
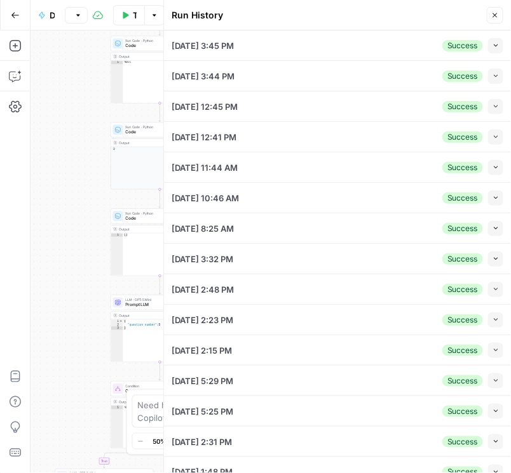
click at [495, 18] on icon "button" at bounding box center [495, 15] width 8 height 8
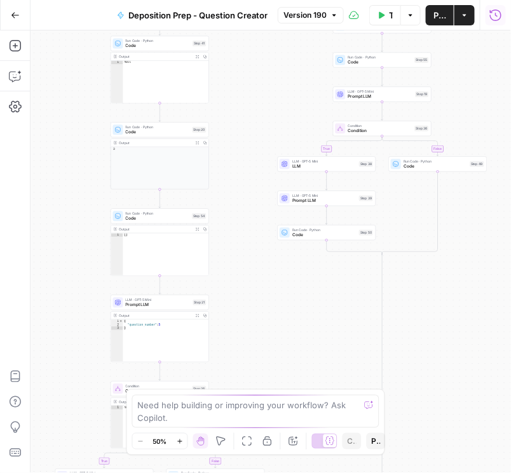
click at [495, 18] on icon "button" at bounding box center [495, 15] width 13 height 13
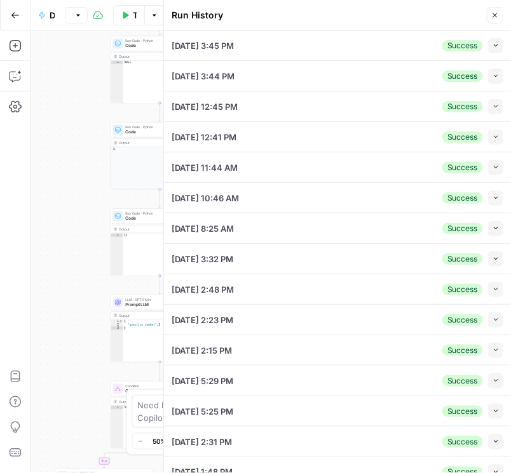
click at [488, 13] on button "Close" at bounding box center [494, 15] width 17 height 17
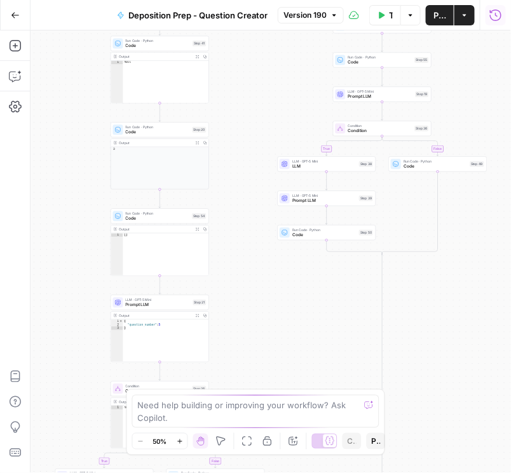
click at [19, 17] on icon "button" at bounding box center [15, 15] width 9 height 9
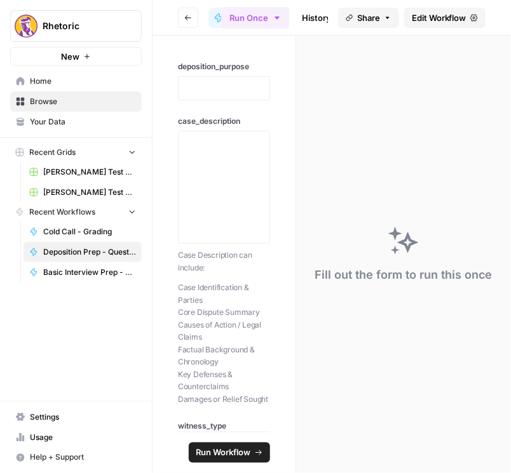
click at [445, 17] on span "Edit Workflow" at bounding box center [438, 17] width 55 height 13
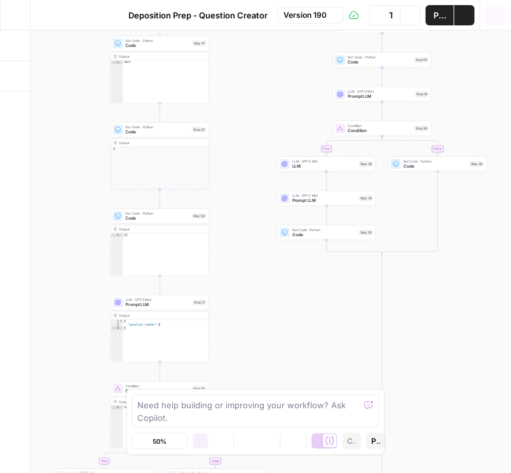
click at [493, 17] on icon "button" at bounding box center [495, 15] width 13 height 13
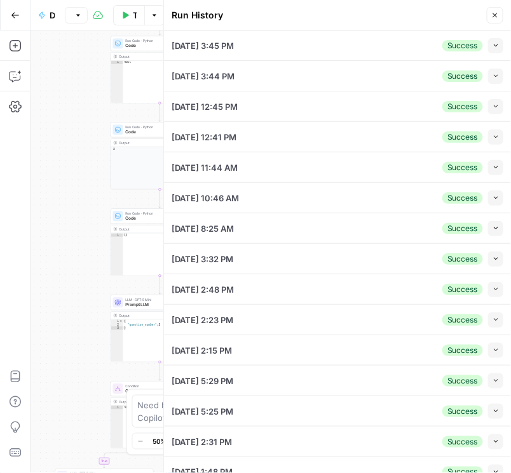
click at [0, 0] on div "Run History" at bounding box center [0, 0] width 0 height 0
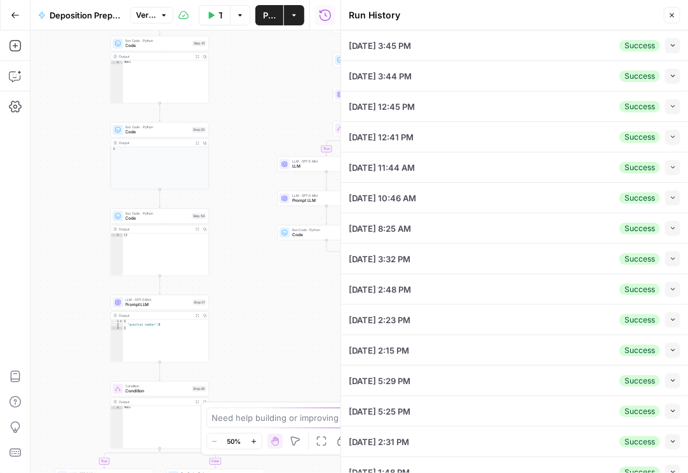
click at [510, 15] on icon "button" at bounding box center [672, 15] width 8 height 8
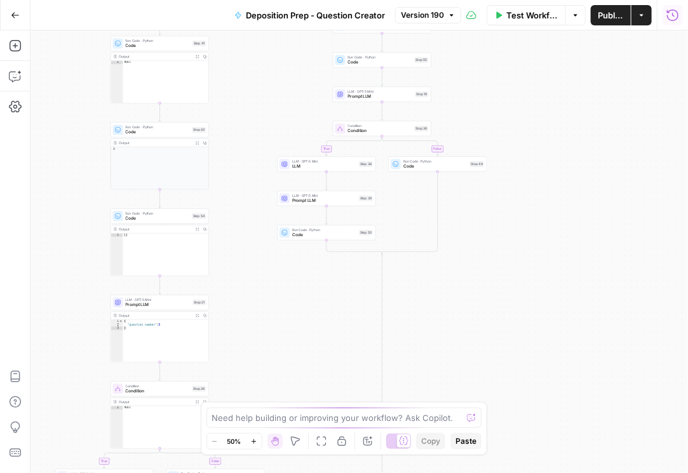
click at [510, 13] on icon "button" at bounding box center [672, 15] width 13 height 13
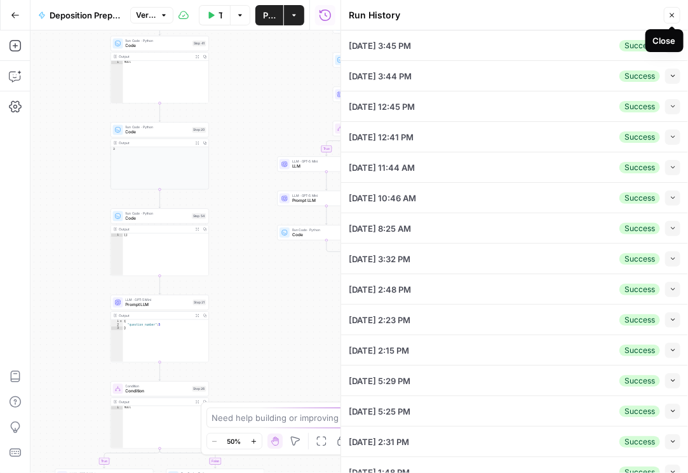
click at [510, 13] on icon "button" at bounding box center [672, 15] width 8 height 8
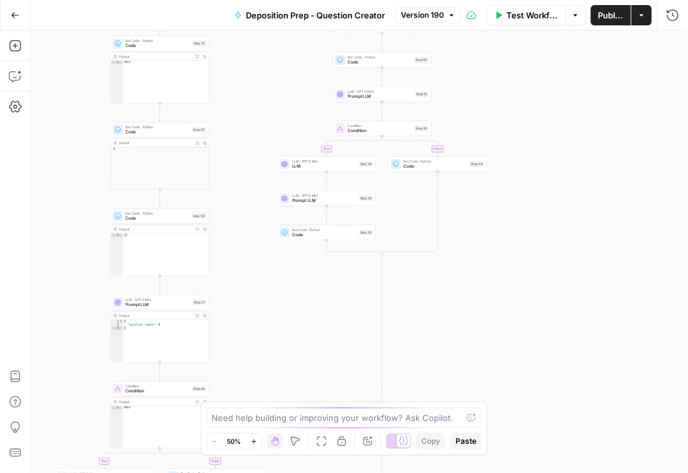
click at [13, 24] on button "Go Back" at bounding box center [15, 15] width 23 height 23
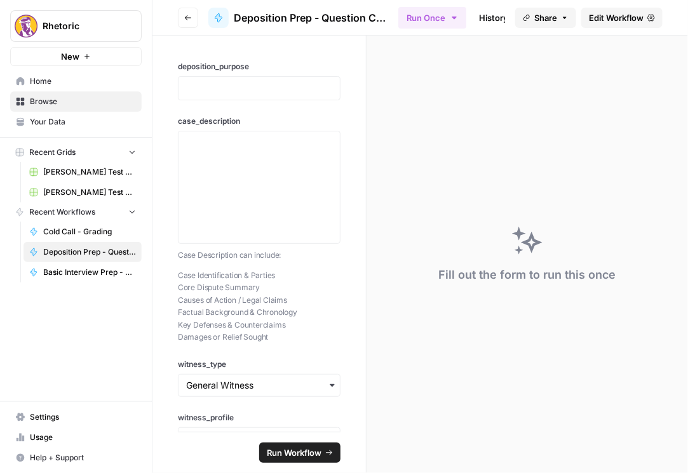
click at [67, 104] on span "Browse" at bounding box center [83, 101] width 106 height 11
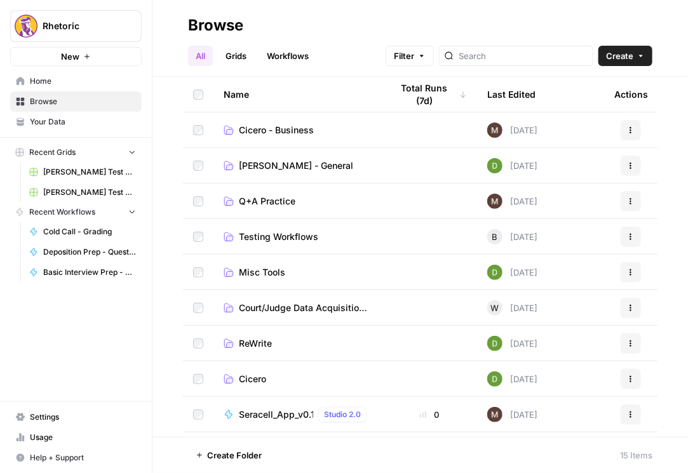
click at [99, 258] on link "Deposition Prep - Question Creator" at bounding box center [82, 252] width 118 height 20
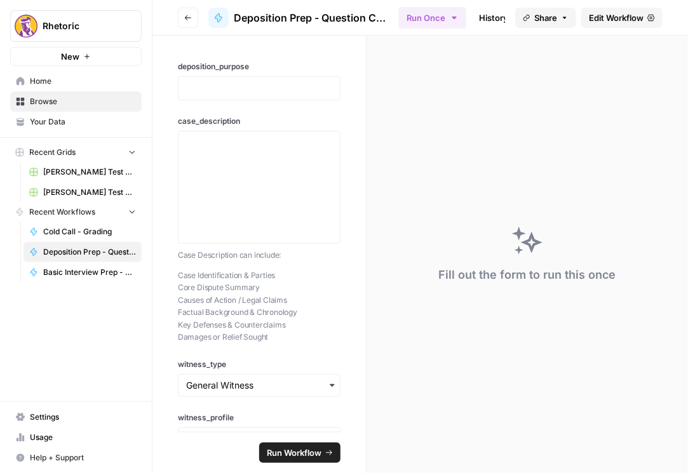
click at [510, 22] on span "Edit Workflow" at bounding box center [616, 17] width 55 height 13
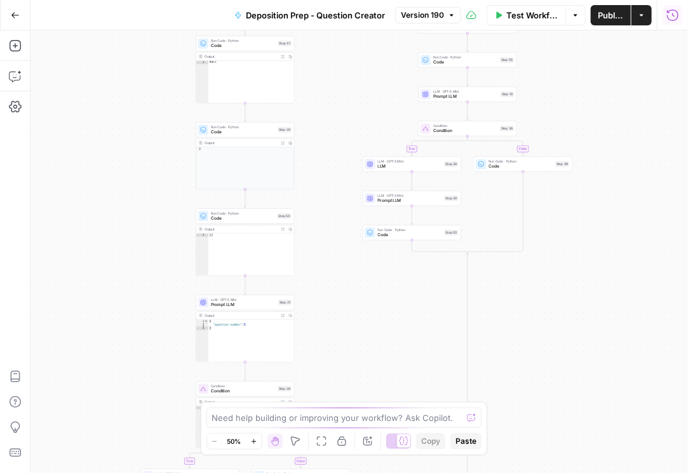
click at [510, 16] on button "Run History" at bounding box center [672, 15] width 20 height 20
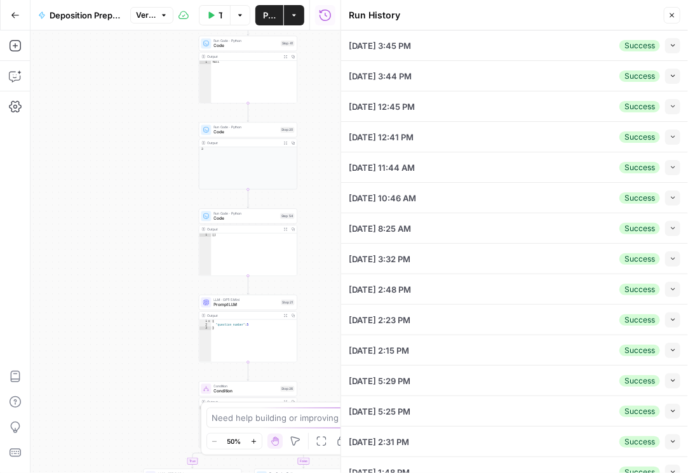
click at [11, 18] on icon "button" at bounding box center [15, 15] width 9 height 9
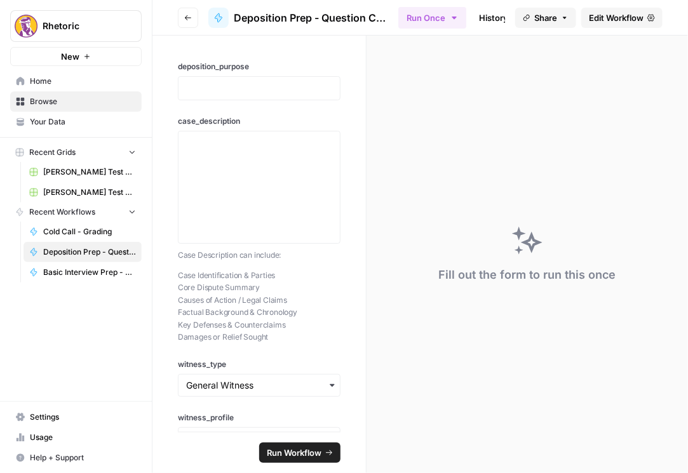
click at [603, 11] on span "Edit Workflow" at bounding box center [616, 17] width 55 height 13
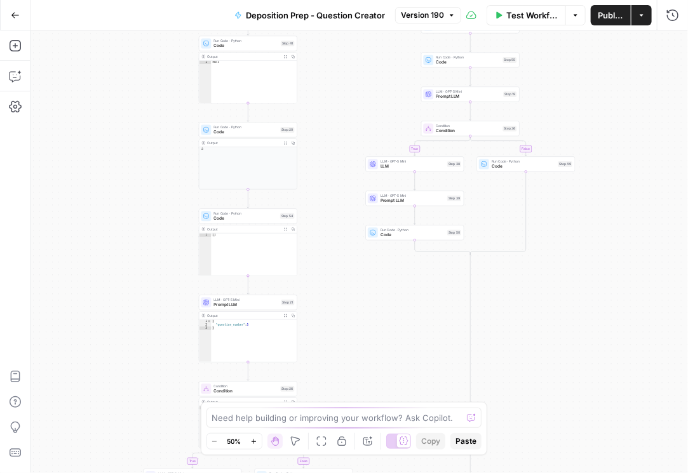
click at [662, 20] on div "Test Workflow Options Publish Actions Run History" at bounding box center [574, 15] width 227 height 30
click at [666, 18] on button "Run History" at bounding box center [672, 15] width 20 height 20
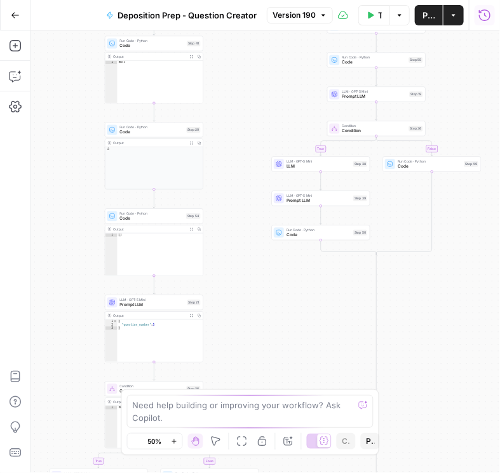
click at [487, 15] on icon "button" at bounding box center [484, 15] width 13 height 13
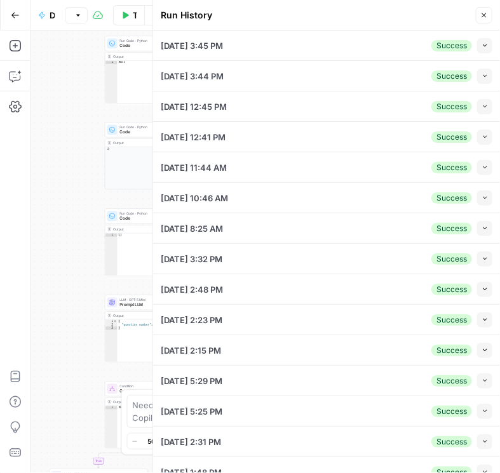
click at [481, 45] on icon "button" at bounding box center [484, 45] width 7 height 7
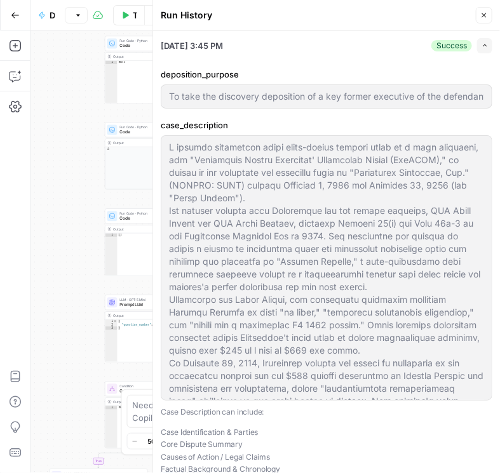
click at [481, 45] on icon "button" at bounding box center [484, 45] width 7 height 7
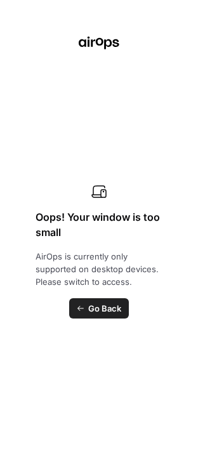
type input "To take the discovery deposition of a key former executive of the defendant cor…"
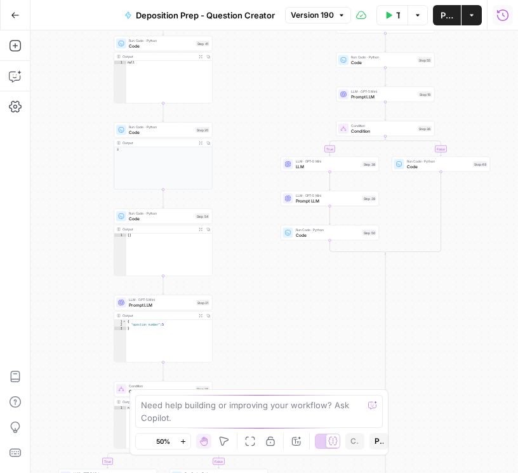
click at [500, 16] on icon "button" at bounding box center [503, 15] width 13 height 13
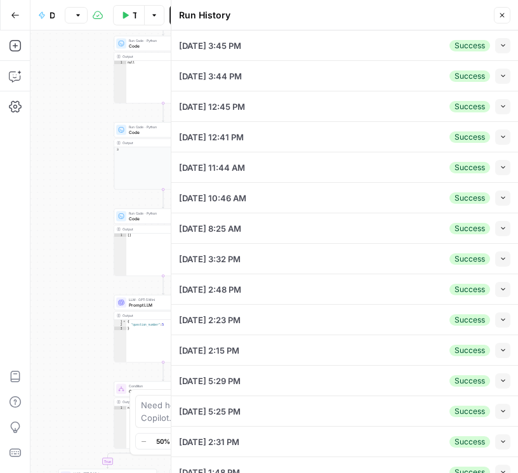
click at [0, 150] on div "Add Steps Copilot Settings AirOps Academy Help Give Feedback Shortcuts" at bounding box center [15, 251] width 30 height 443
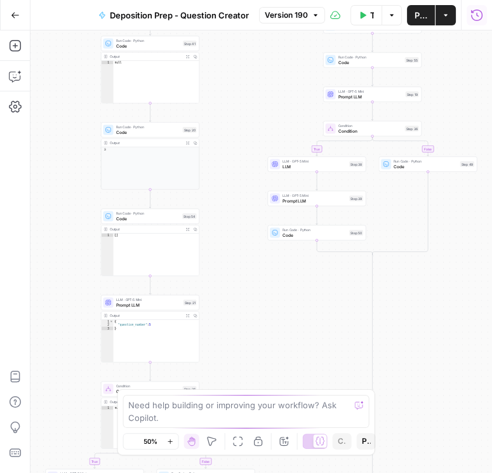
click at [483, 12] on button "Run History" at bounding box center [477, 15] width 20 height 20
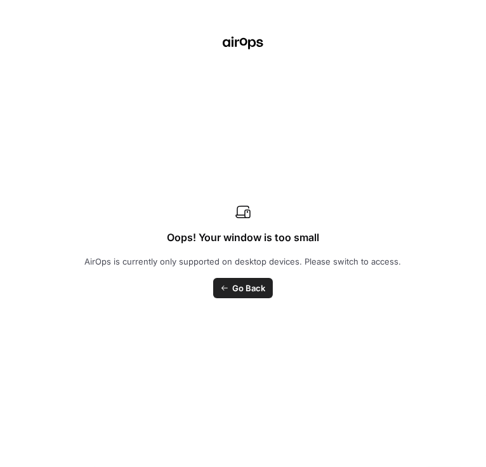
click at [474, 43] on icon "button" at bounding box center [477, 45] width 7 height 7
click at [474, 45] on icon "button" at bounding box center [477, 45] width 7 height 7
click at [472, 21] on button "Close" at bounding box center [476, 15] width 17 height 17
type input "To take the discovery deposition of a key former executive of the defendant cor…"
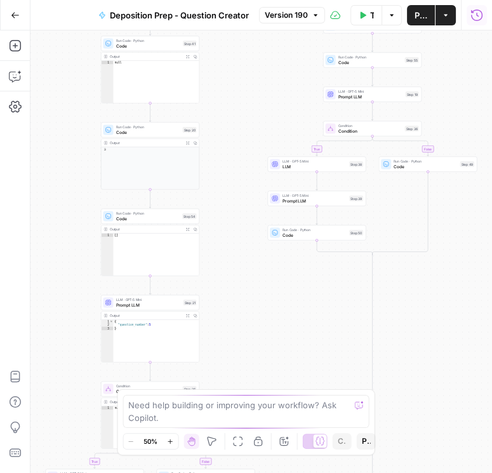
click at [474, 22] on button "Run History" at bounding box center [477, 15] width 20 height 20
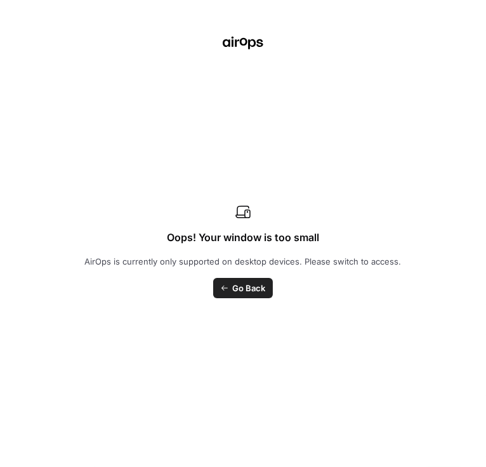
click at [478, 14] on icon "button" at bounding box center [476, 15] width 8 height 8
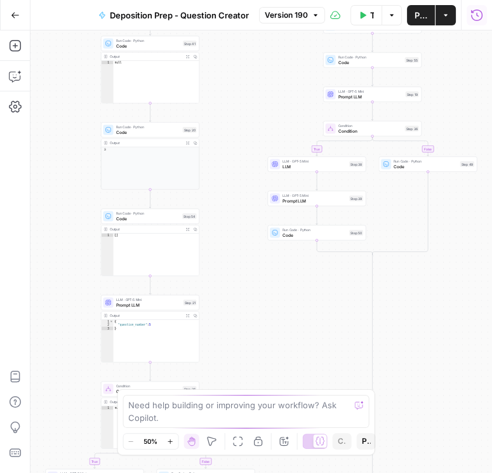
click at [476, 18] on icon "button" at bounding box center [477, 15] width 13 height 13
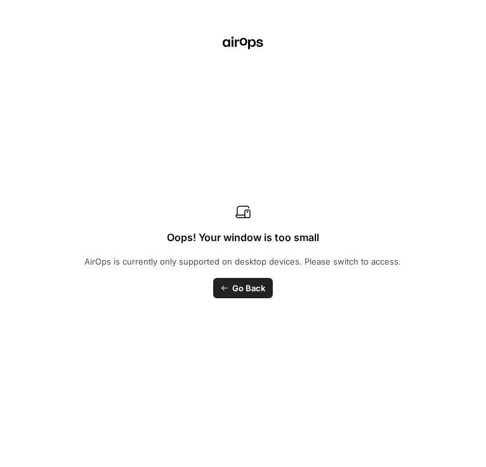
click at [474, 46] on icon "button" at bounding box center [477, 45] width 7 height 7
type textarea "The plaintiff, "Riverbend Commercial Properties, LLC," is the owner of a four-s…"
type textarea "Name: Dr. [PERSON_NAME], P.E. Title: Principal Forensic Engineer, Building Diag…"
type textarea "LOREMIPSUMD & SITA, CON Adipiscin eli Seddoeius TEMPOR INCIDI UT LABORE ETDO, M…"
type textarea "From: [PERSON_NAME][EMAIL_ADDRESS][DOMAIN_NAME] ([PERSON_NAME], Site Superinten…"
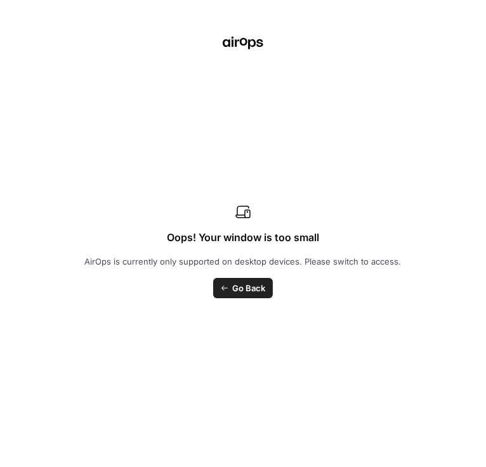
type textarea "PROJECT SPECIFICATIONS – THE OVERLOOK AT [GEOGRAPHIC_DATA] SECTION 07 27 26 – F…"
type input "To take the discovery deposition of the plaintiff's designated building envelop…"
click at [250, 270] on button "View Logs" at bounding box center [318, 260] width 331 height 20
click at [287, 41] on button "Inputs" at bounding box center [276, 46] width 79 height 20
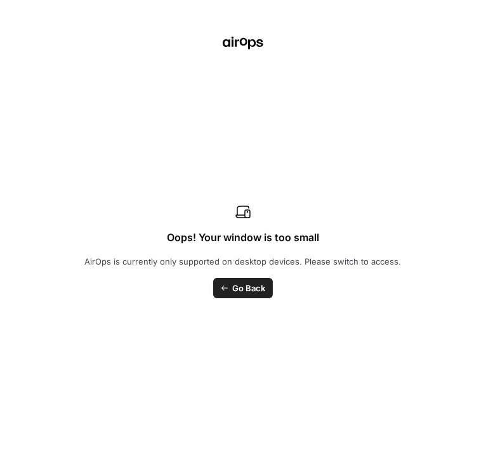
type input "To take the discovery deposition of the plaintiff's designated building envelop…"
click at [341, 51] on button "Logs" at bounding box center [360, 46] width 79 height 20
click at [185, 81] on icon "button" at bounding box center [183, 78] width 10 height 10
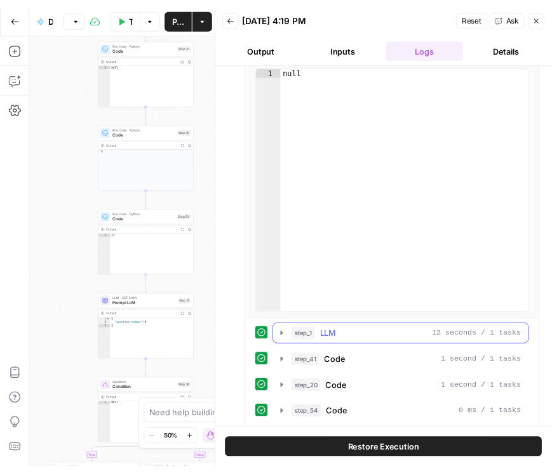
scroll to position [144, 0]
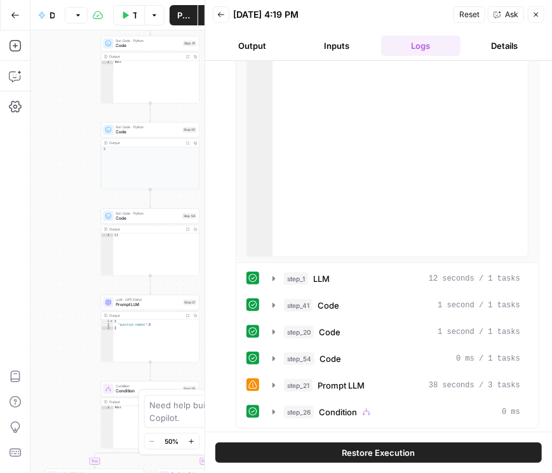
click at [491, 18] on button "Close" at bounding box center [536, 14] width 17 height 17
